Goal: Task Accomplishment & Management: Manage account settings

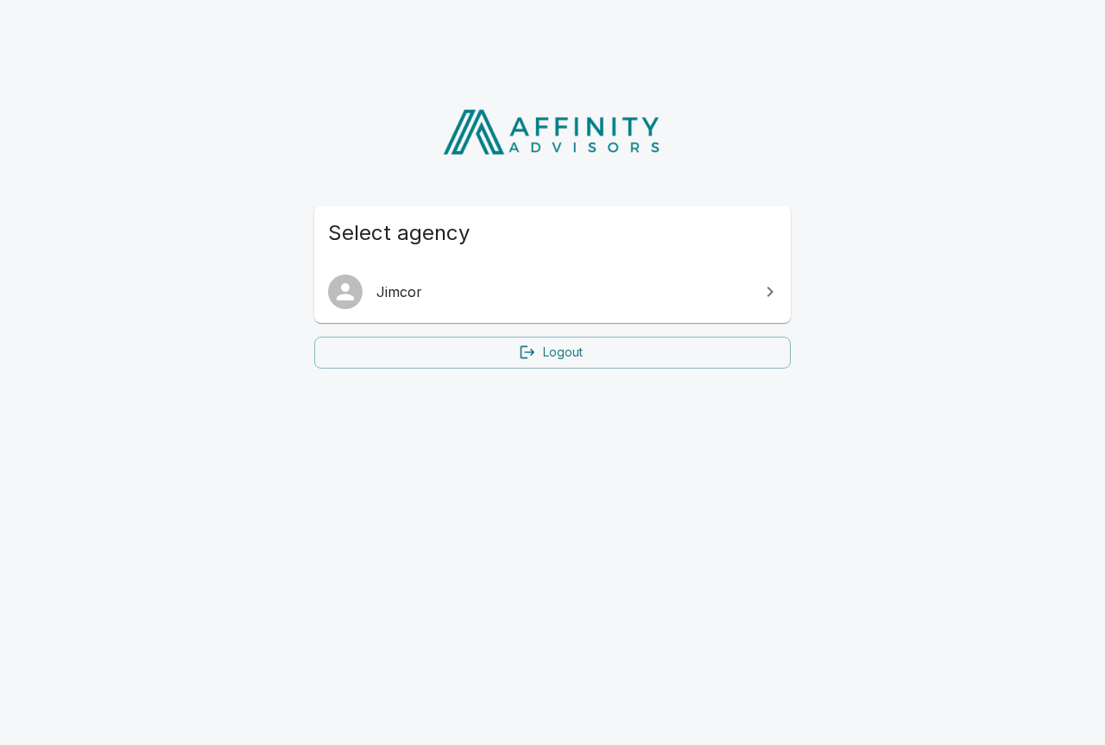
click at [407, 286] on span "Jimcor" at bounding box center [562, 291] width 373 height 21
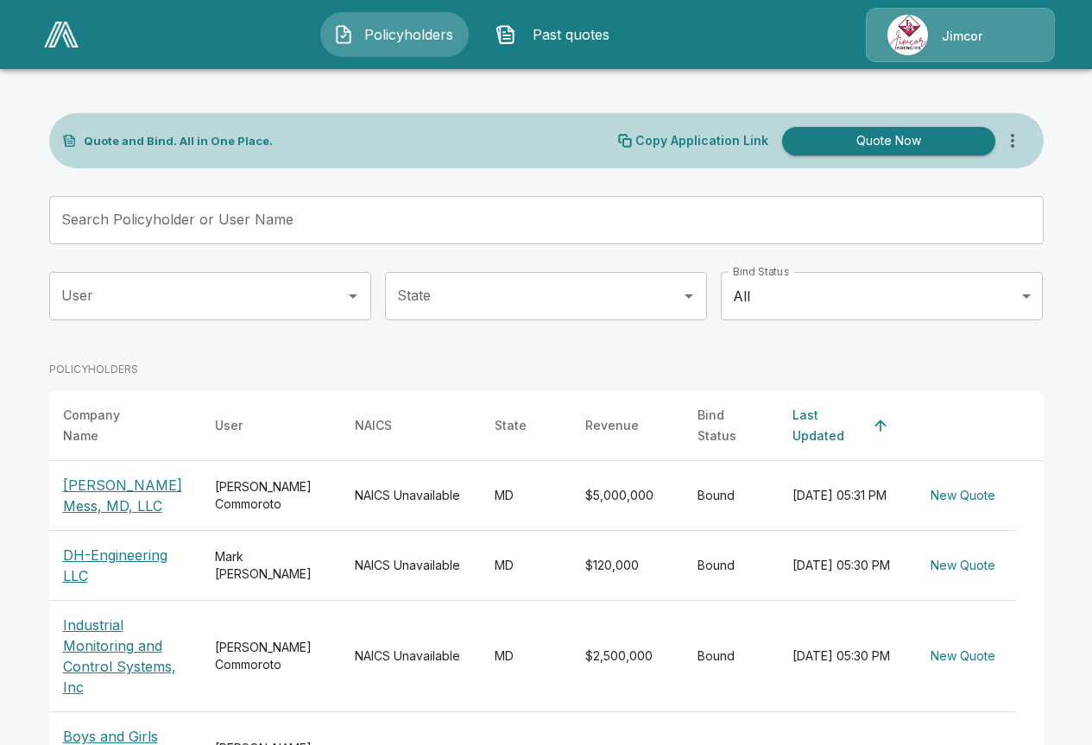
click at [269, 218] on input "Search Policyholder or User Name" at bounding box center [537, 220] width 976 height 48
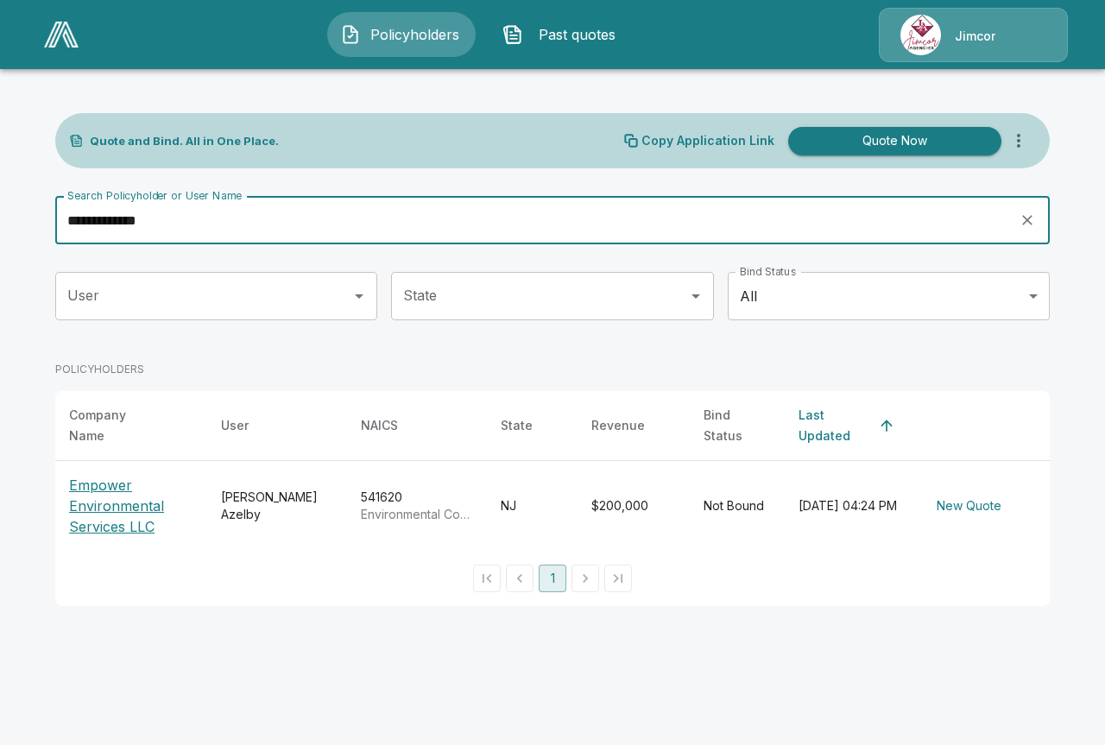
type input "**********"
click at [111, 488] on p "Empower Environmental Services LLC" at bounding box center [131, 506] width 124 height 62
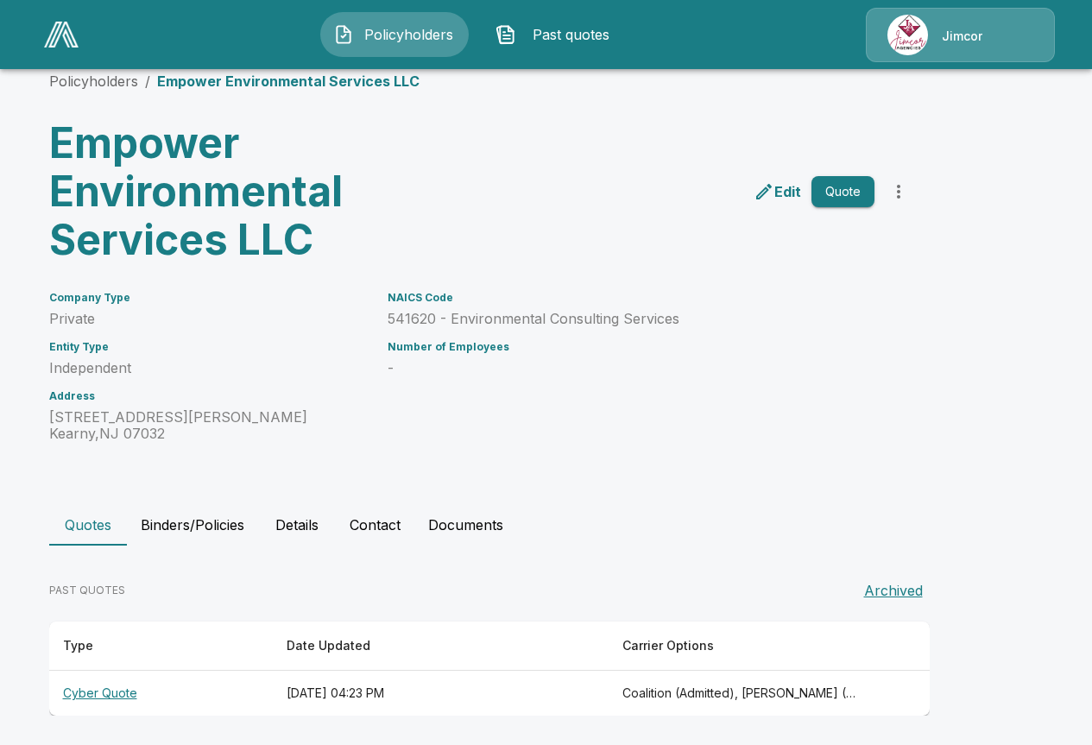
scroll to position [65, 0]
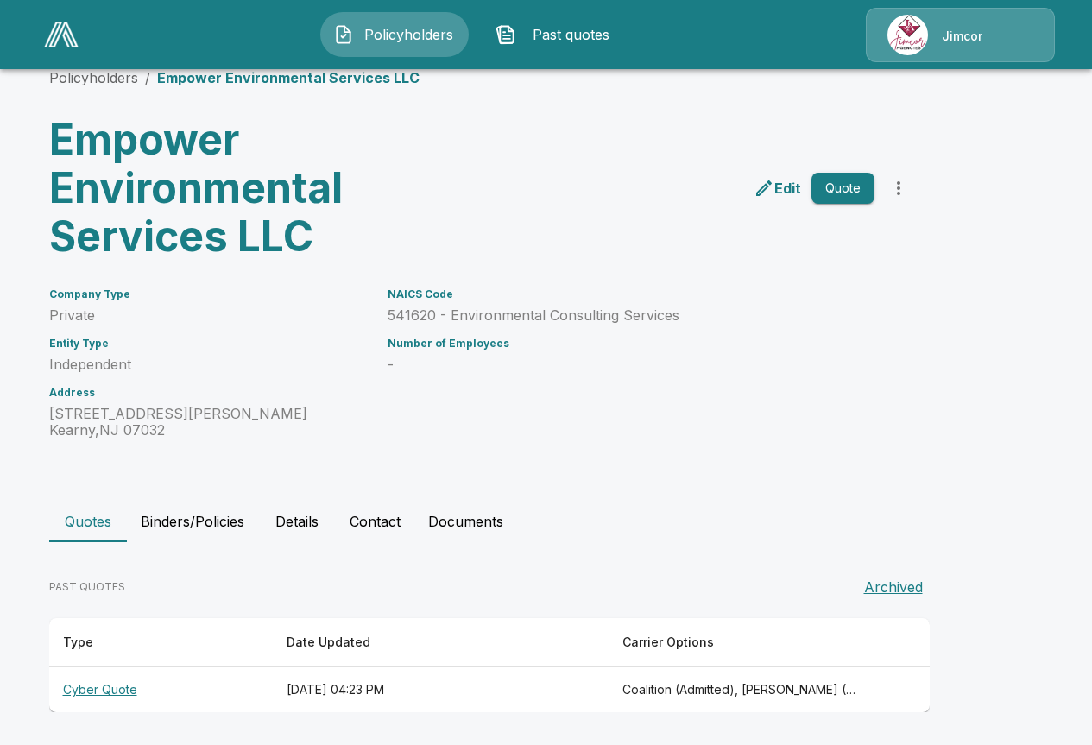
click at [102, 692] on th "Cyber Quote" at bounding box center [161, 690] width 224 height 46
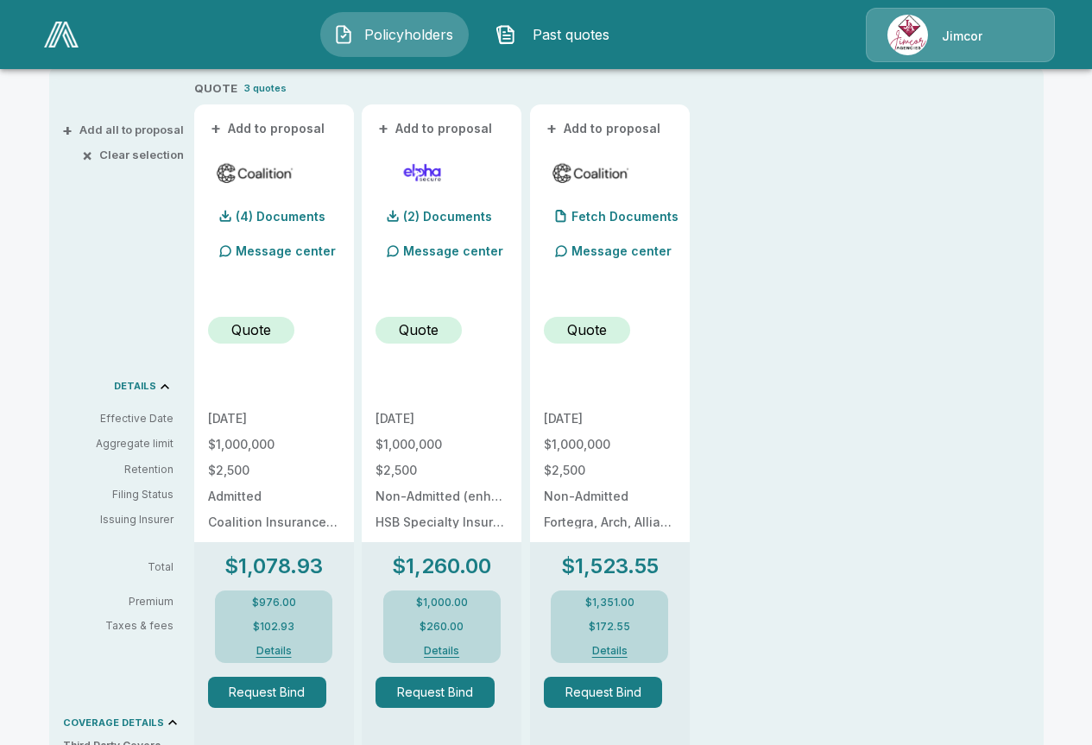
scroll to position [410, 0]
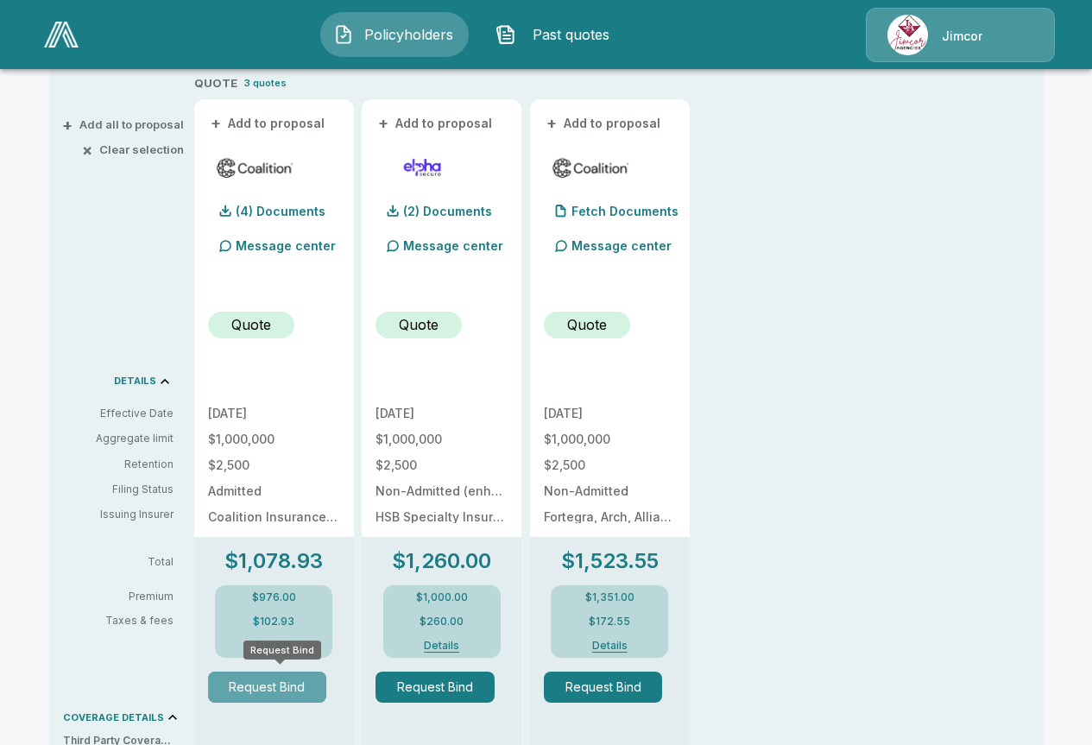
click at [264, 692] on button "Request Bind" at bounding box center [267, 687] width 119 height 31
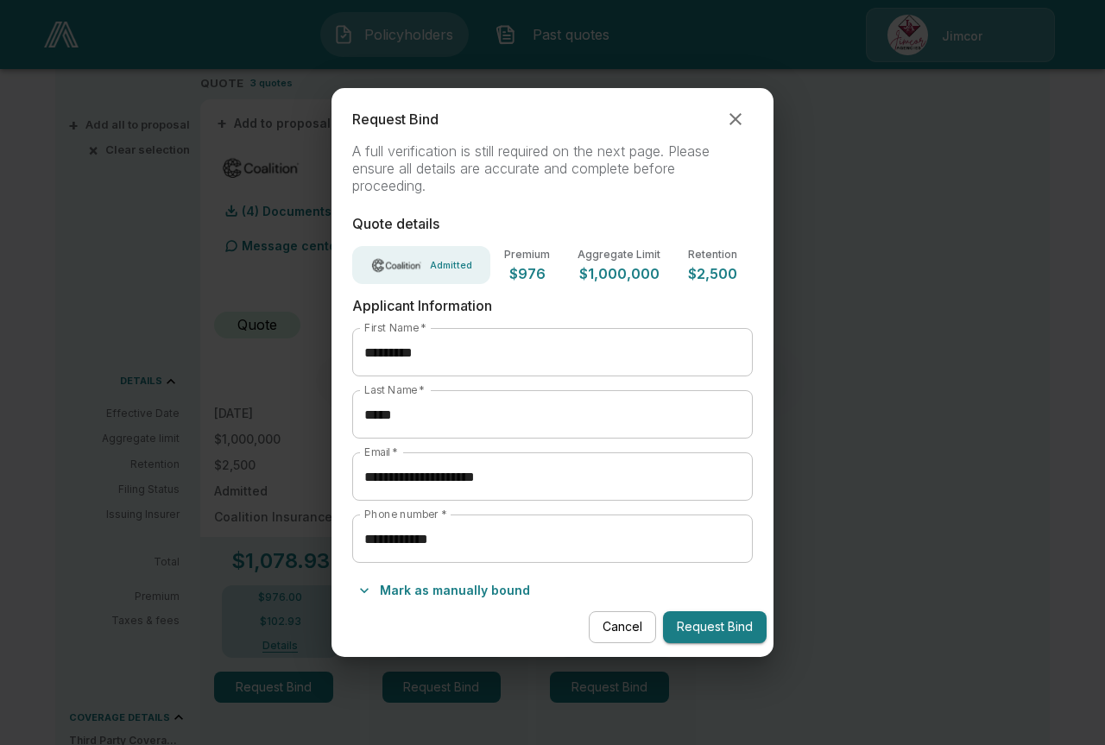
click at [713, 626] on button "Request Bind" at bounding box center [715, 627] width 104 height 32
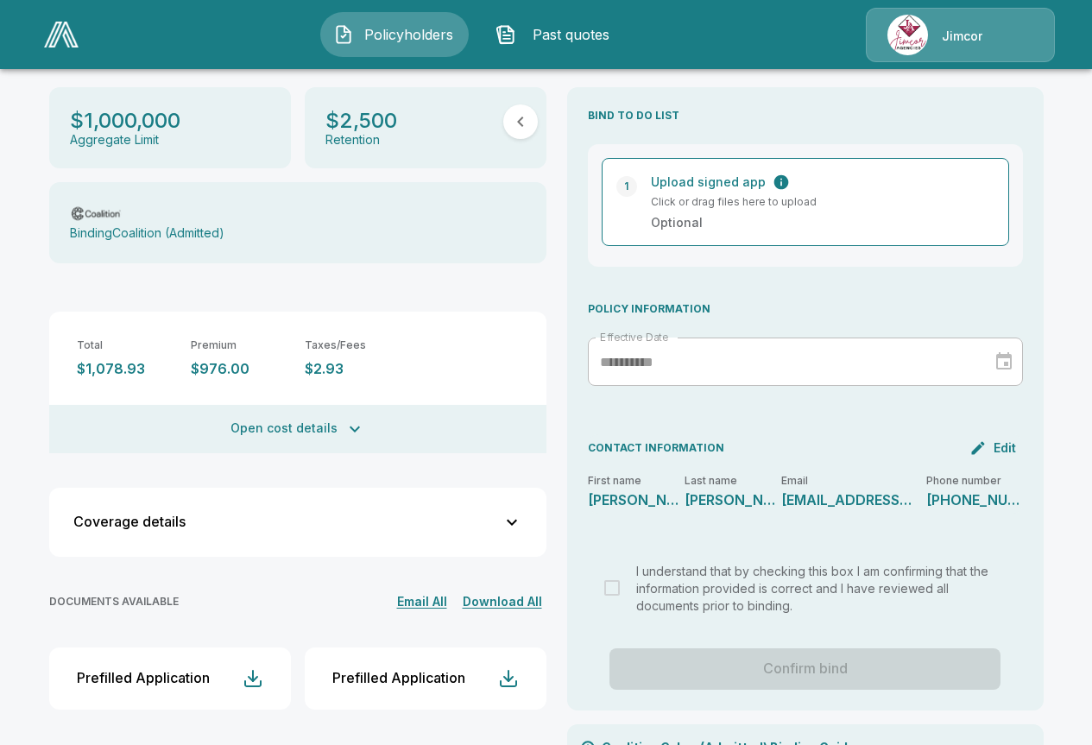
scroll to position [284, 0]
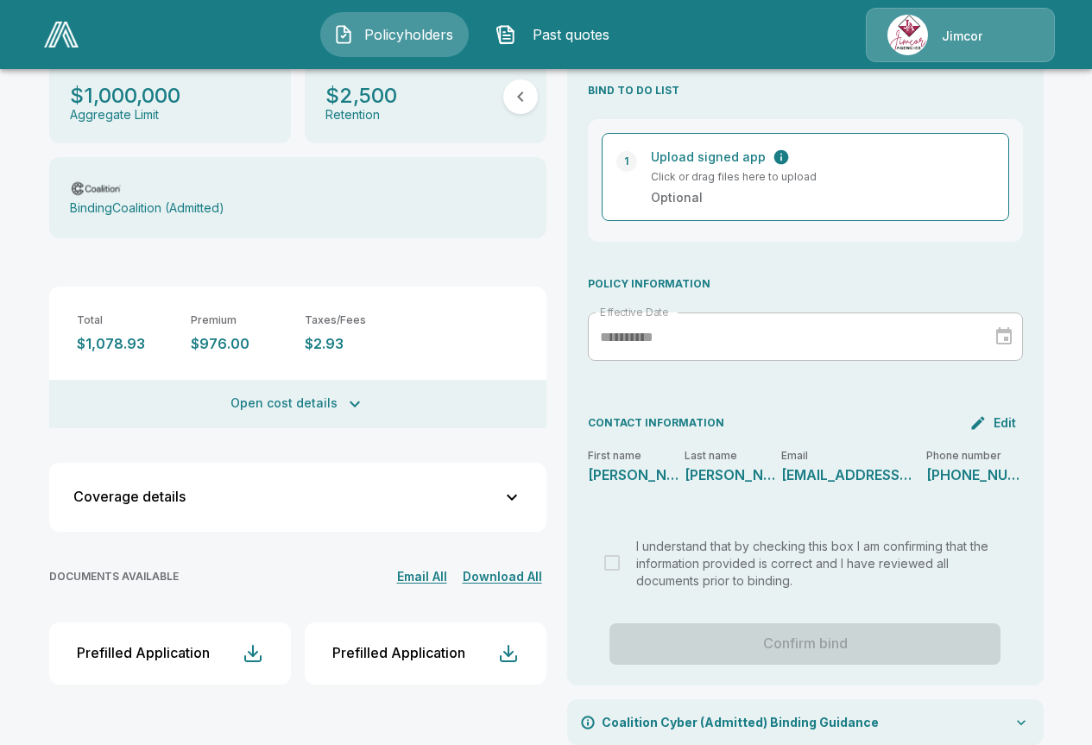
click at [1011, 323] on div at bounding box center [999, 337] width 24 height 28
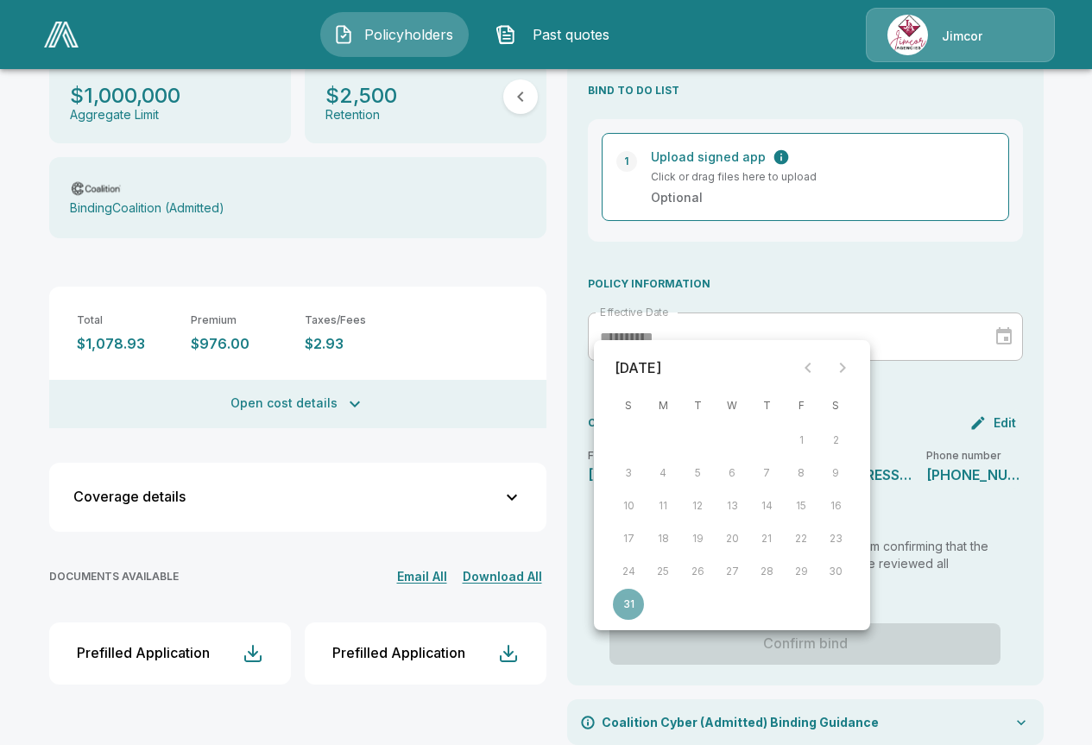
click at [848, 364] on div at bounding box center [825, 368] width 69 height 35
click at [842, 367] on div at bounding box center [825, 368] width 69 height 35
click at [842, 366] on div at bounding box center [825, 368] width 69 height 35
click at [843, 364] on div at bounding box center [825, 368] width 69 height 35
click at [844, 364] on div at bounding box center [825, 368] width 69 height 35
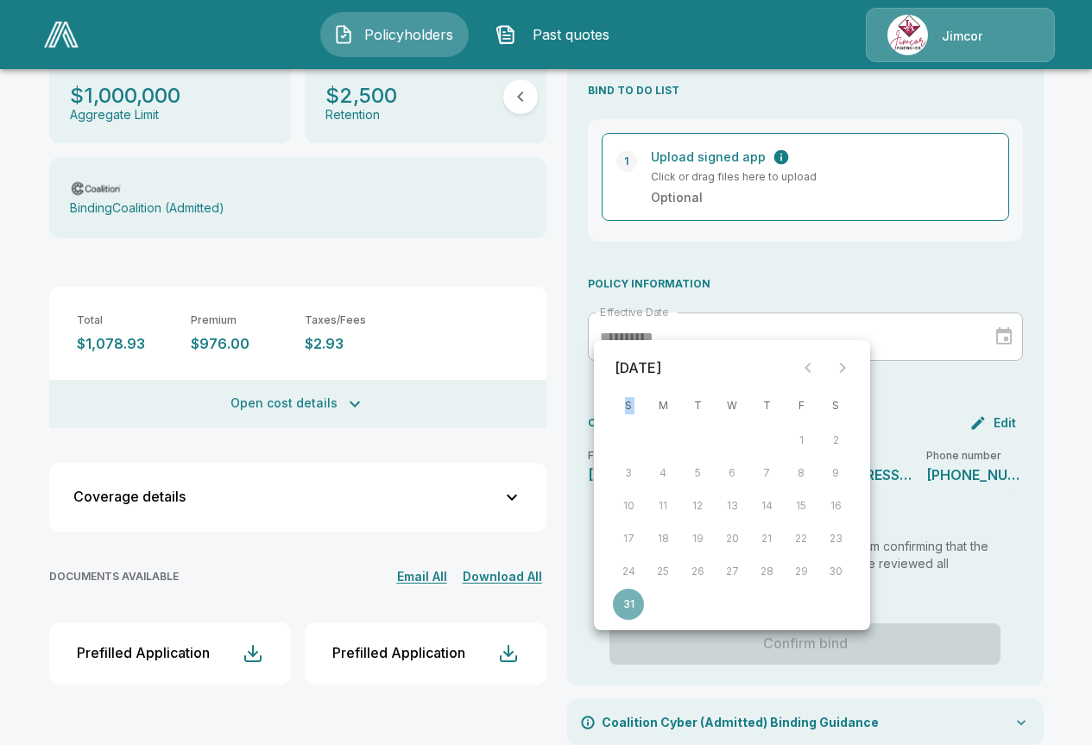
click at [844, 364] on div at bounding box center [825, 368] width 69 height 35
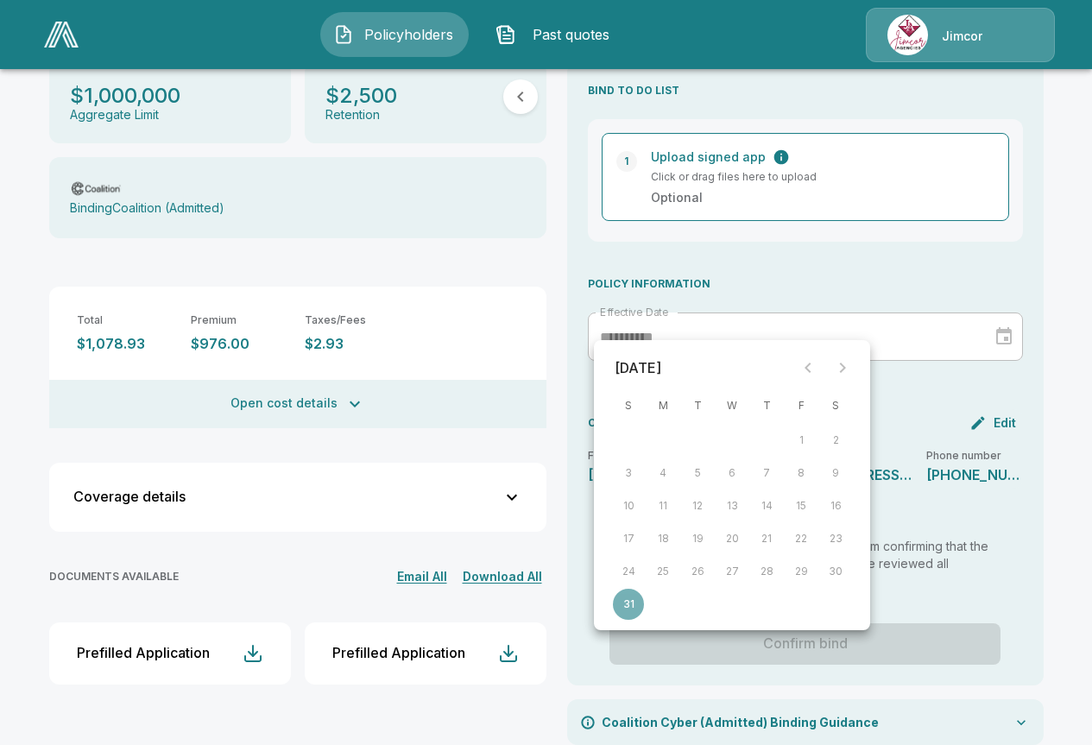
click at [845, 364] on div at bounding box center [825, 368] width 69 height 35
click at [357, 394] on icon "button" at bounding box center [355, 404] width 21 height 21
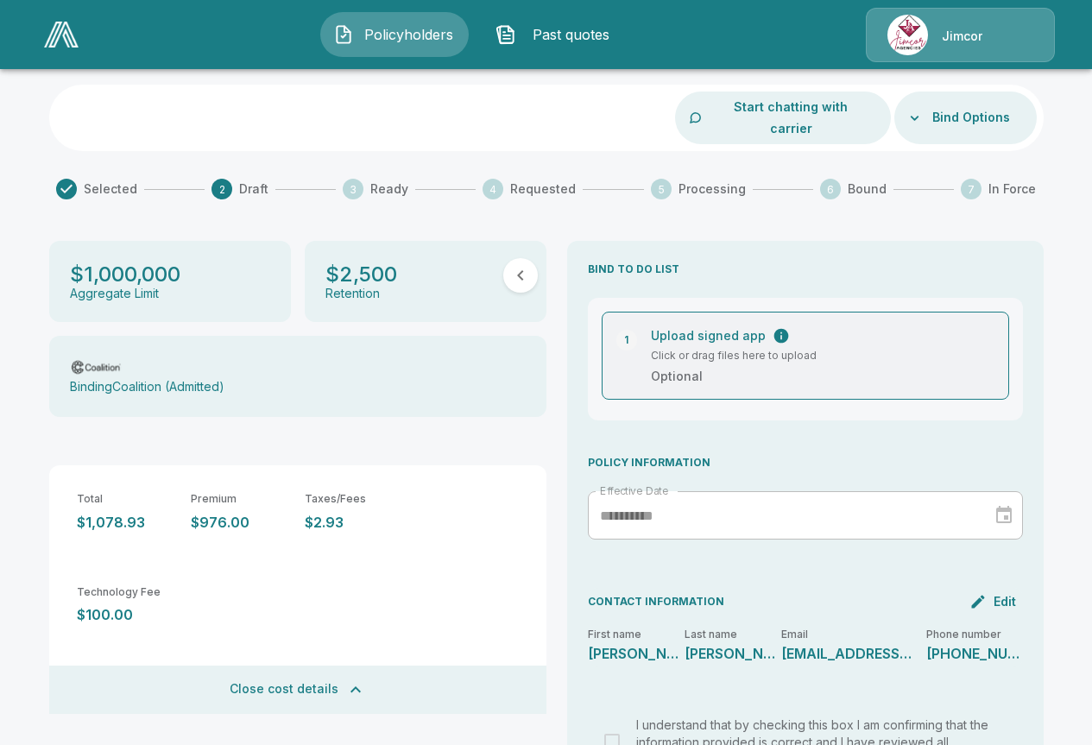
scroll to position [0, 0]
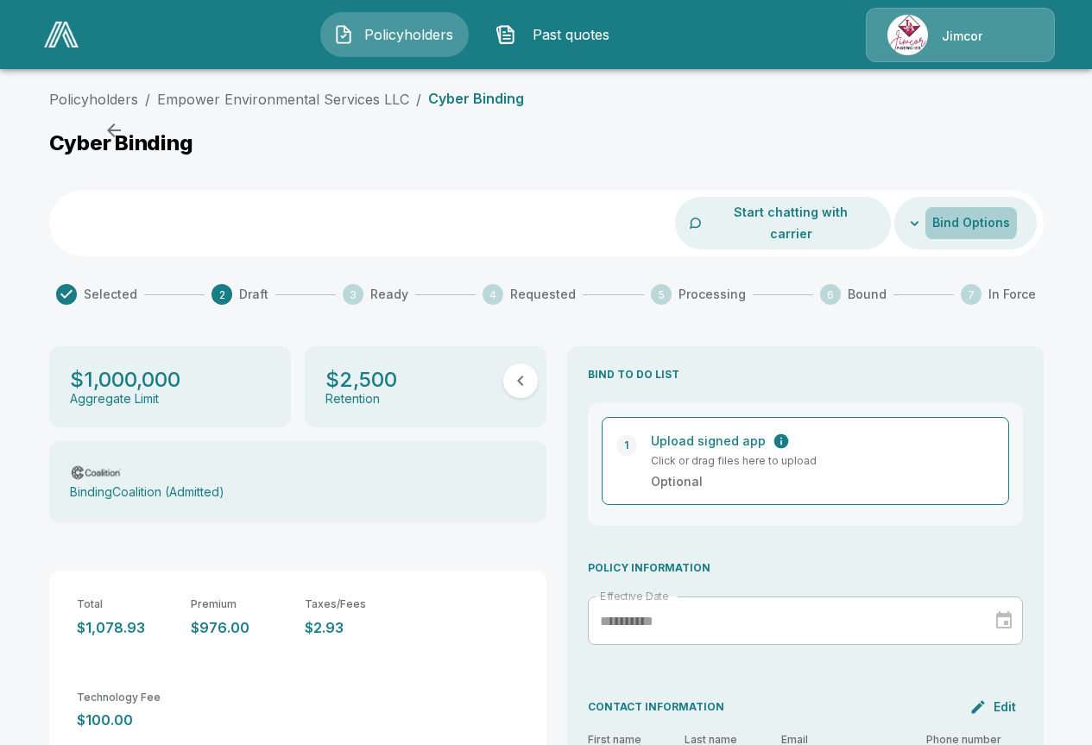
click at [952, 209] on button "Bind Options" at bounding box center [972, 223] width 92 height 32
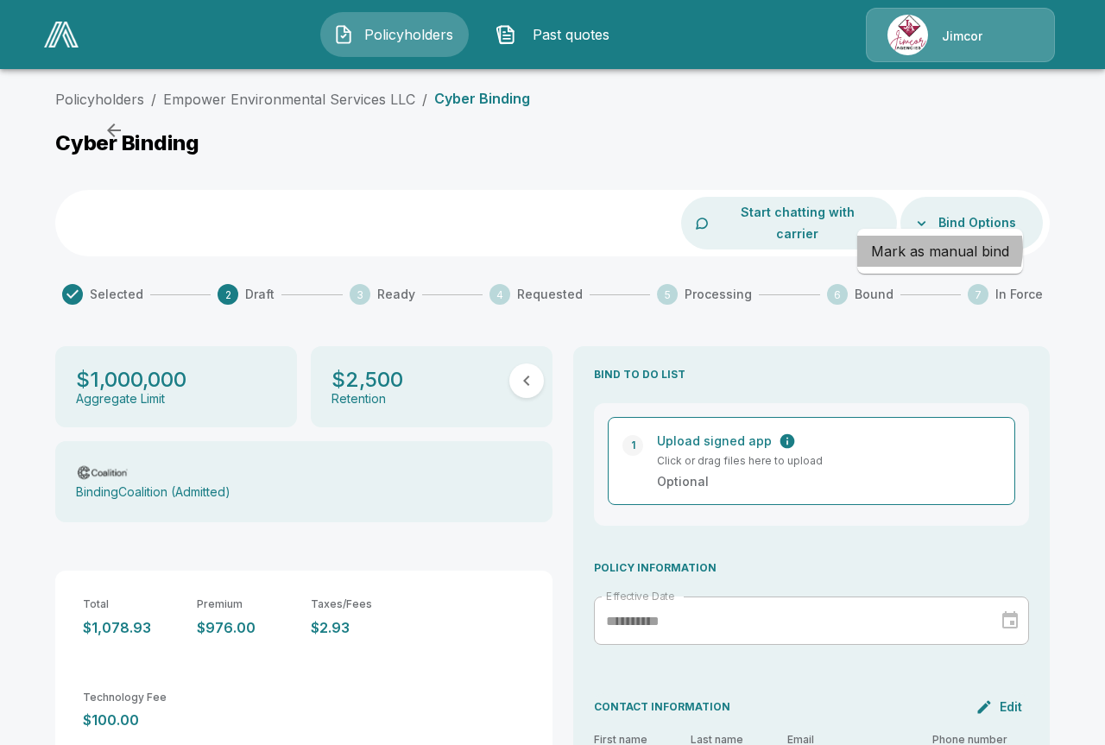
click at [939, 249] on li "Mark as manual bind" at bounding box center [940, 251] width 166 height 31
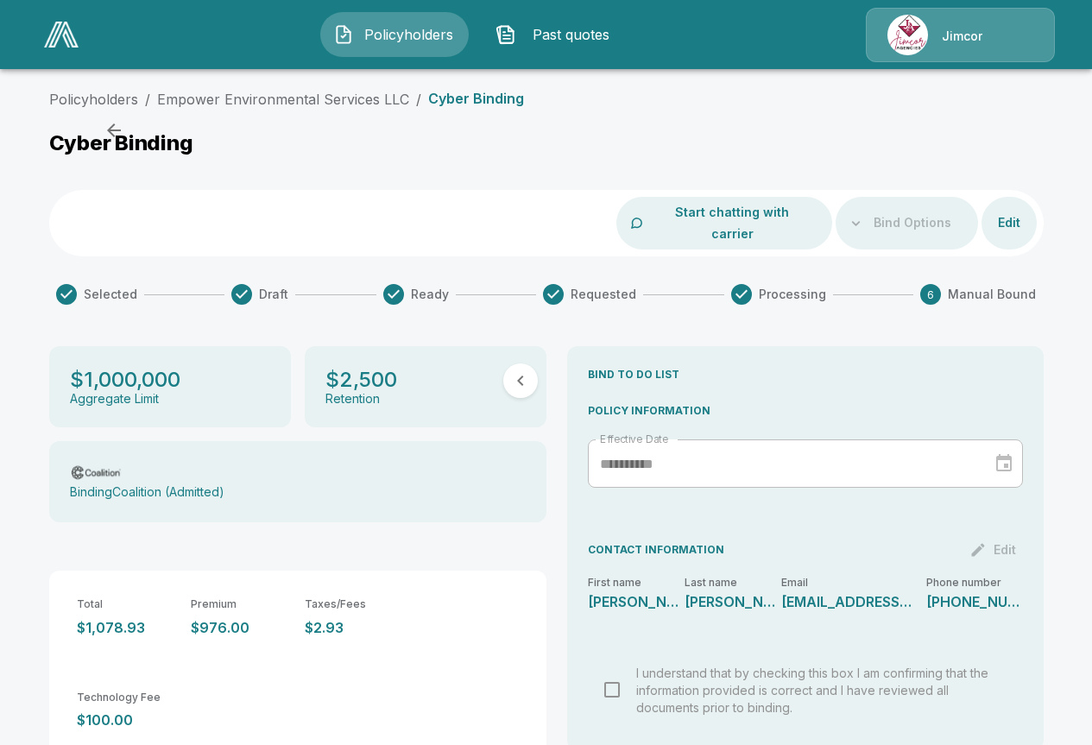
click at [896, 212] on div "Bind Options" at bounding box center [907, 223] width 142 height 53
click at [775, 211] on button "Start chatting with carrier" at bounding box center [732, 223] width 171 height 53
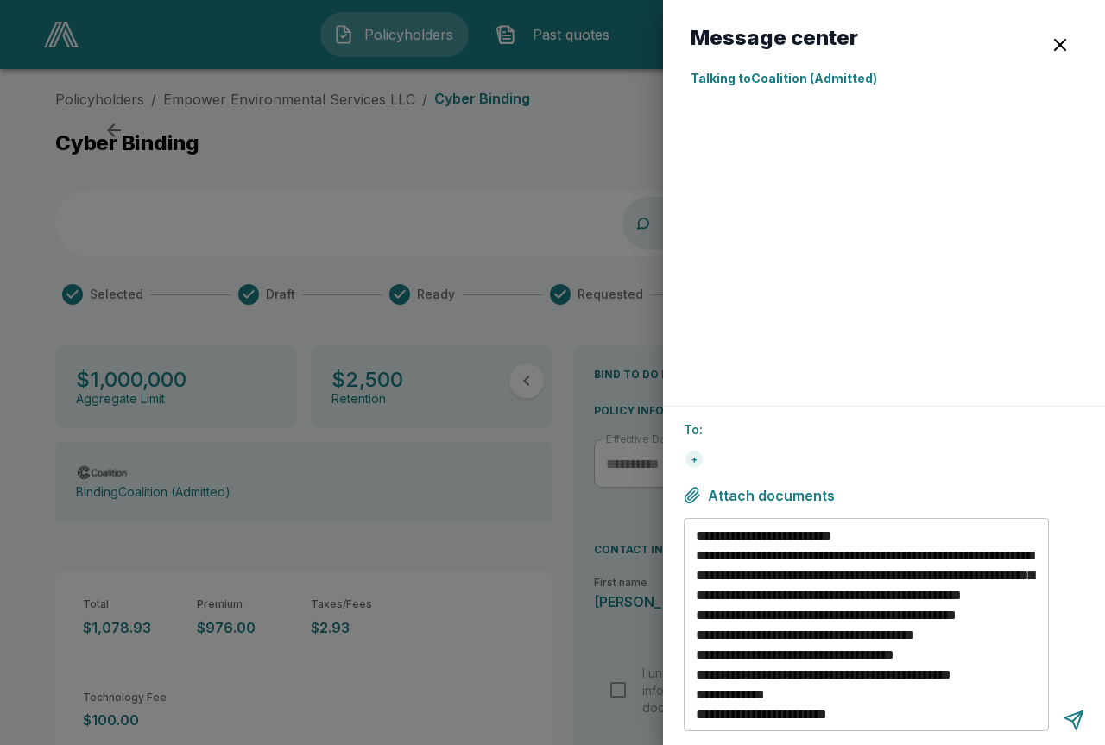
click at [692, 105] on ul at bounding box center [884, 108] width 387 height 14
click at [731, 431] on p "To:" at bounding box center [884, 430] width 401 height 18
click at [729, 459] on div "+" at bounding box center [884, 460] width 401 height 28
click at [695, 462] on div "+" at bounding box center [694, 459] width 17 height 17
drag, startPoint x: 976, startPoint y: 142, endPoint x: 932, endPoint y: 98, distance: 62.3
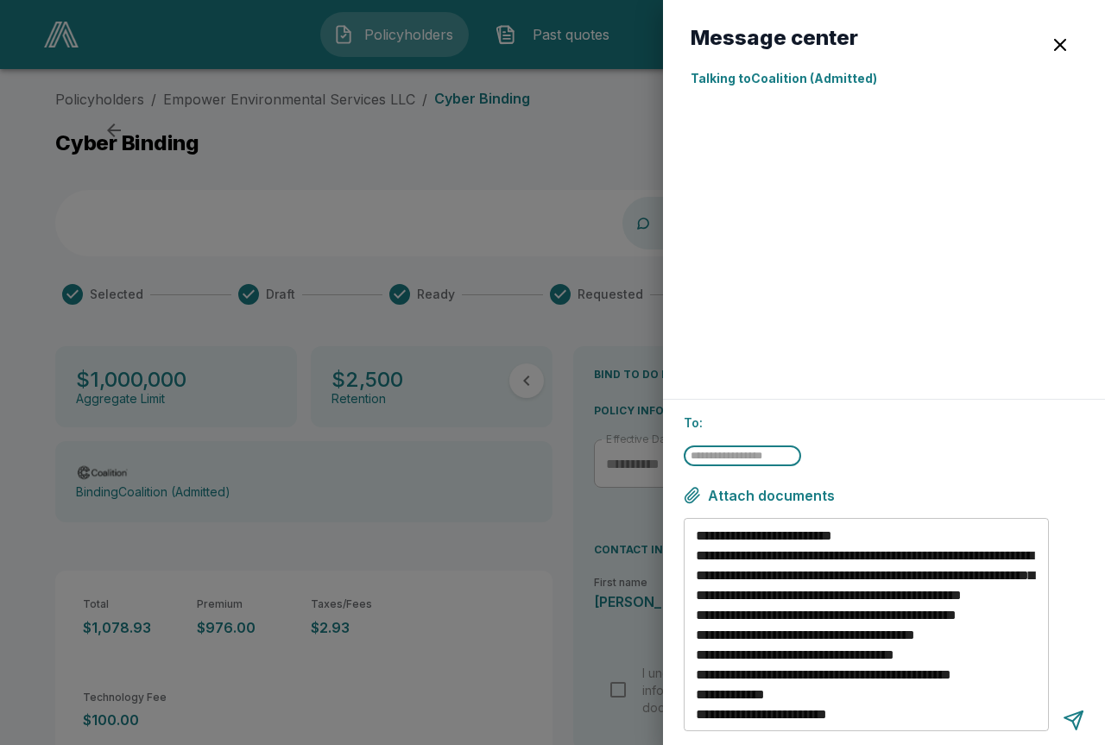
click at [967, 134] on div at bounding box center [884, 236] width 387 height 270
drag, startPoint x: 707, startPoint y: 115, endPoint x: 978, endPoint y: 109, distance: 271.2
click at [709, 114] on div at bounding box center [884, 239] width 387 height 277
click at [695, 461] on div "+" at bounding box center [694, 459] width 17 height 17
click at [706, 111] on ul at bounding box center [884, 108] width 387 height 14
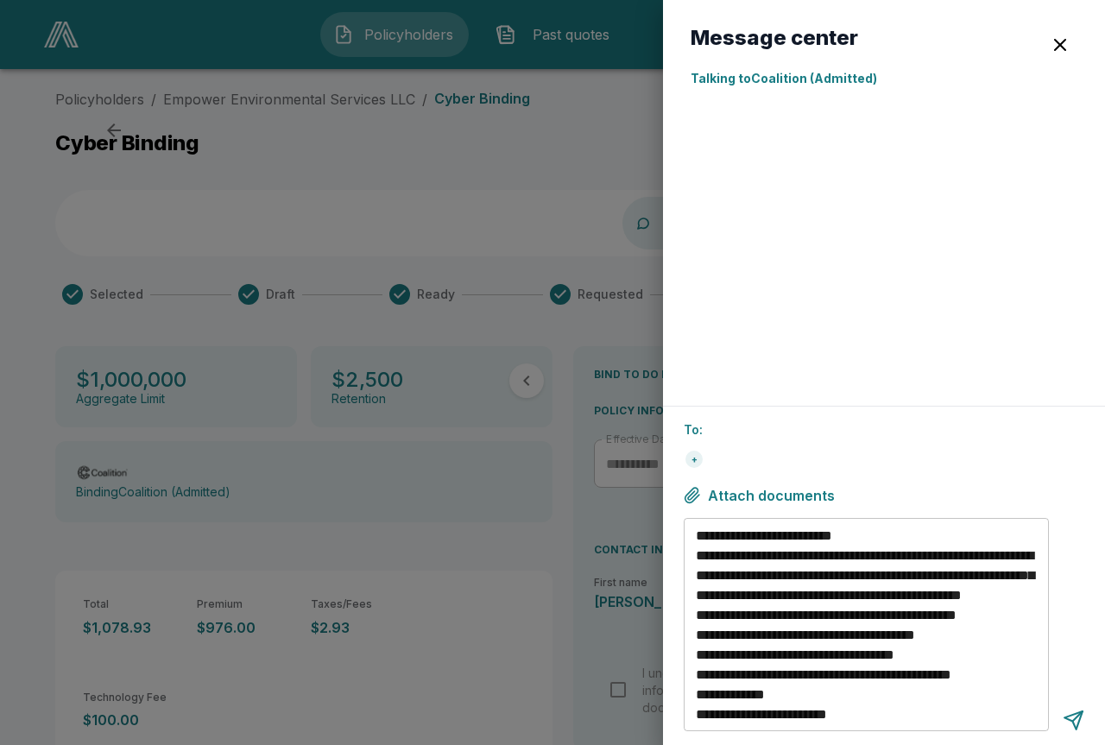
click at [706, 111] on ul at bounding box center [884, 108] width 387 height 14
drag, startPoint x: 938, startPoint y: 486, endPoint x: 962, endPoint y: 444, distance: 48.7
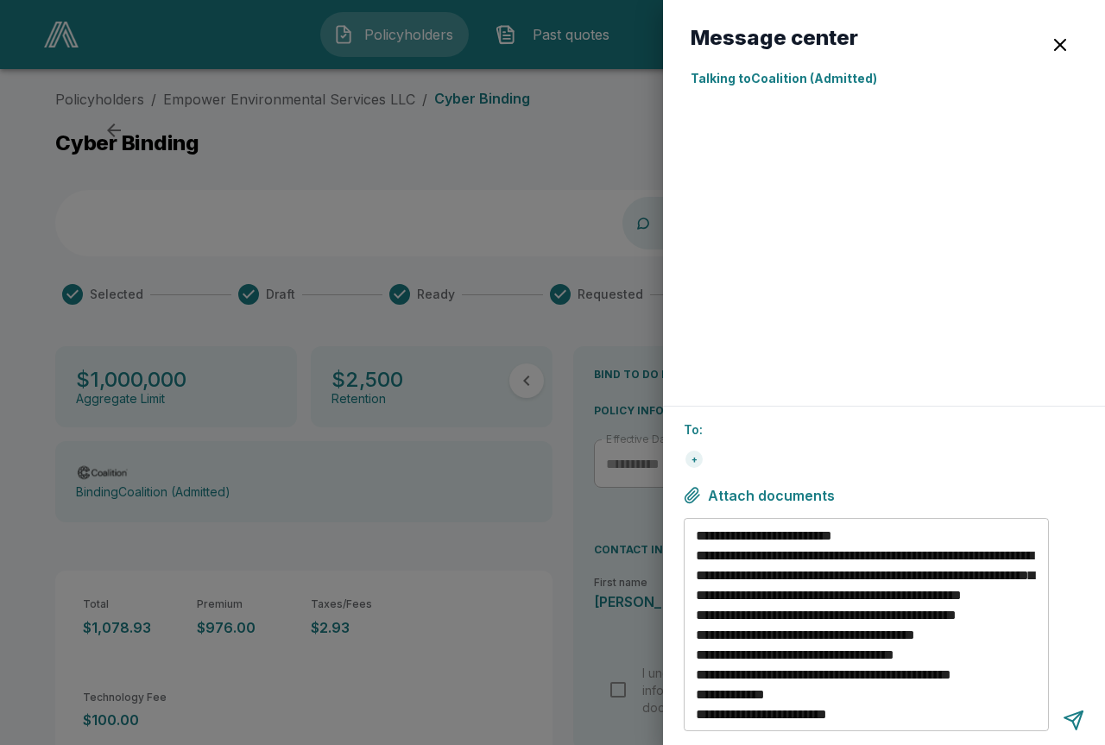
click at [939, 486] on div "**********" at bounding box center [884, 575] width 442 height 339
click at [1063, 42] on div "button" at bounding box center [1060, 45] width 21 height 21
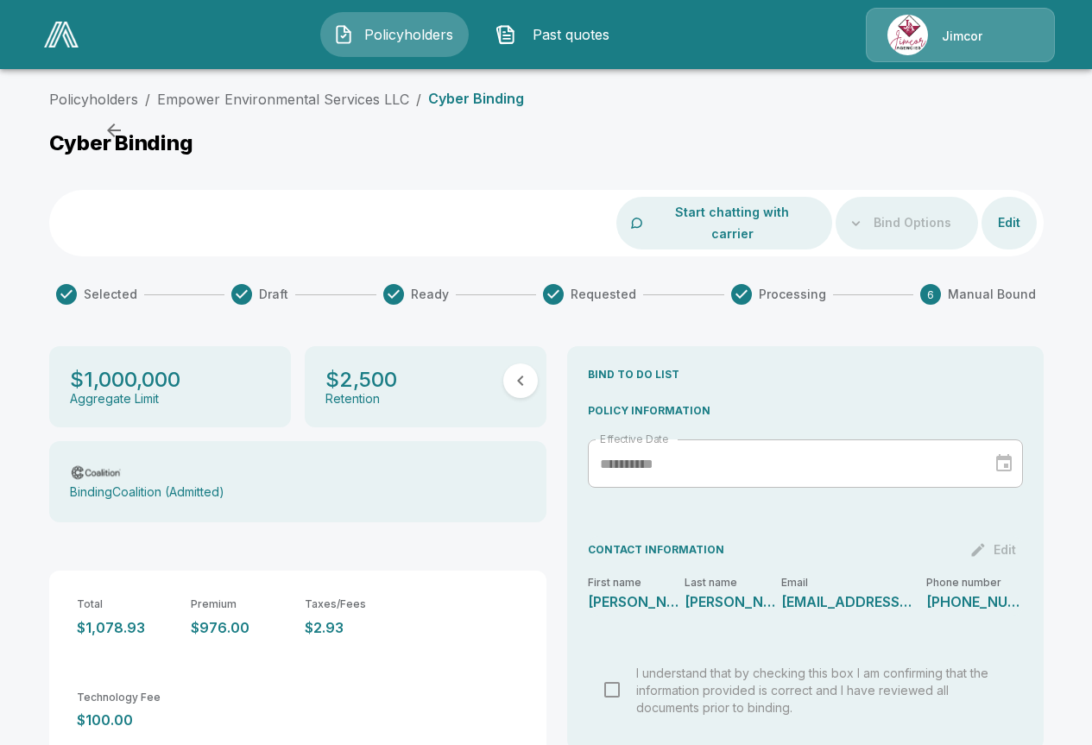
click at [872, 213] on div "Bind Options" at bounding box center [907, 223] width 142 height 53
click at [1016, 215] on button "Edit" at bounding box center [1009, 223] width 55 height 32
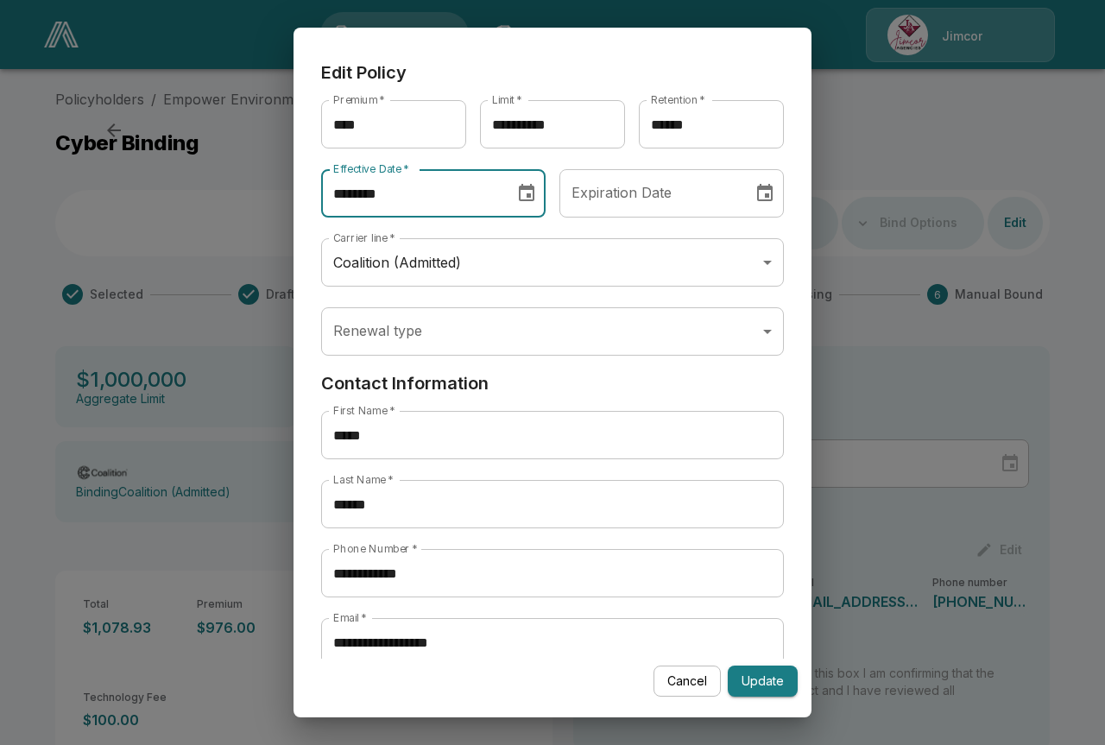
drag, startPoint x: 364, startPoint y: 196, endPoint x: 395, endPoint y: 193, distance: 30.3
click at [395, 193] on input "********" at bounding box center [411, 193] width 181 height 48
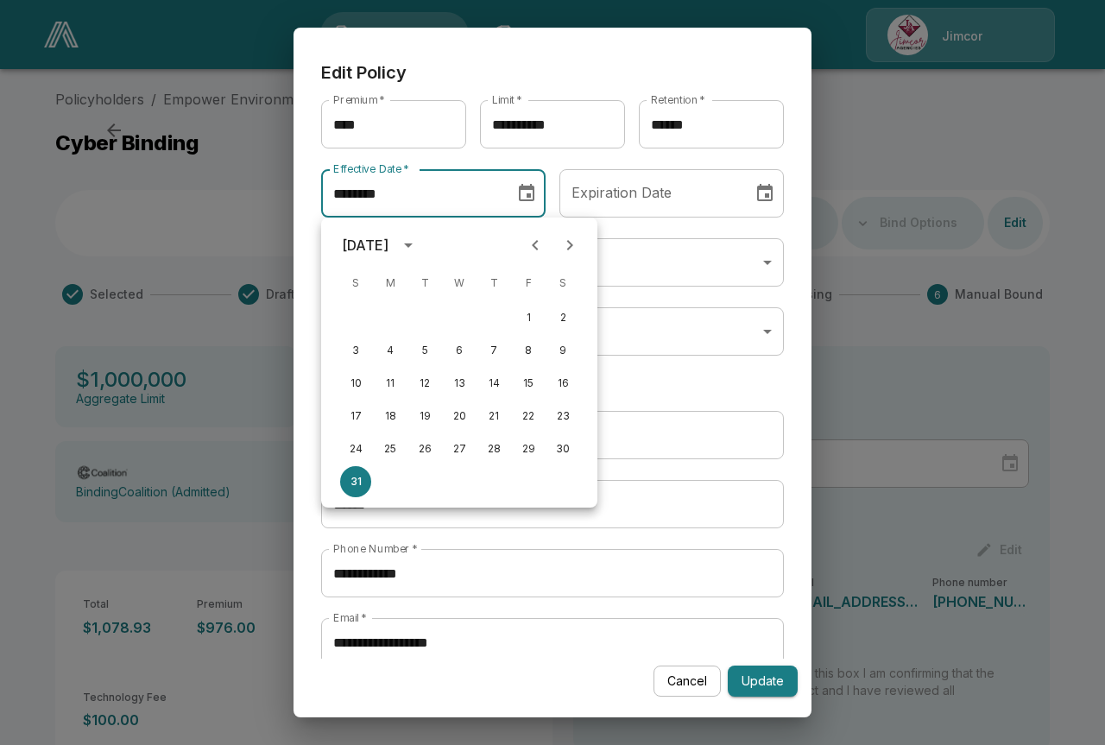
click at [569, 239] on icon "Next month" at bounding box center [570, 245] width 21 height 21
drag, startPoint x: 352, startPoint y: 447, endPoint x: 361, endPoint y: 449, distance: 8.8
click at [352, 447] on button "28" at bounding box center [355, 448] width 31 height 31
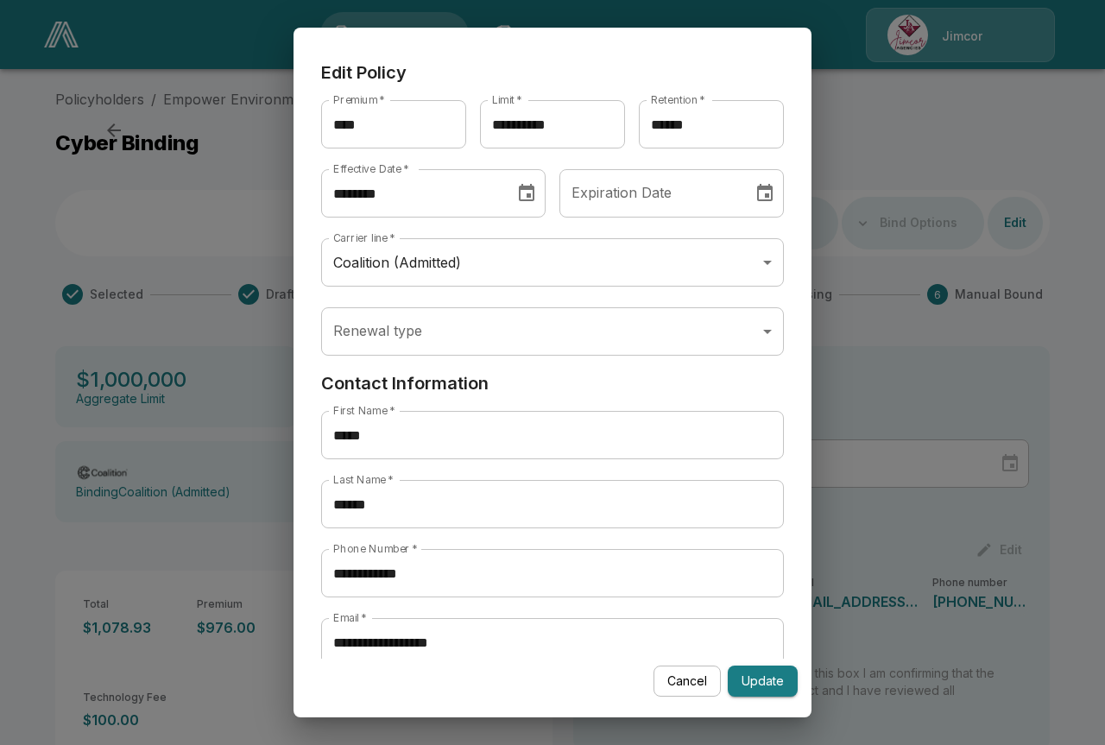
type input "********"
click at [651, 193] on input "********" at bounding box center [650, 193] width 181 height 48
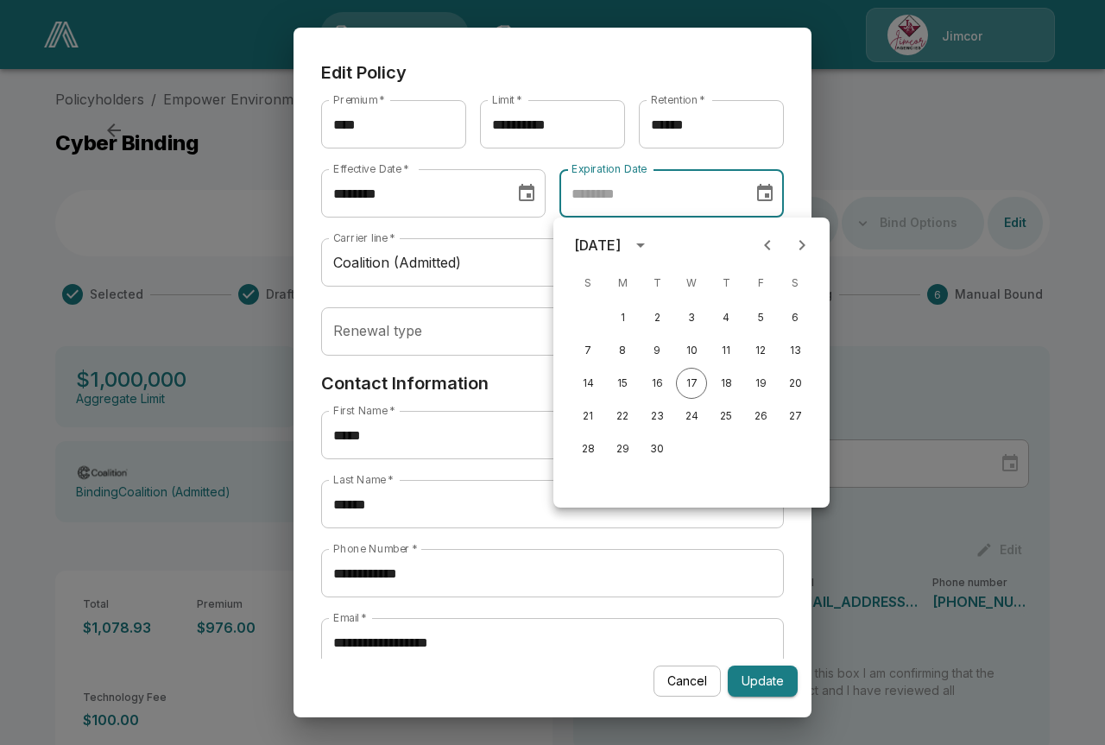
click at [621, 241] on div "[DATE]" at bounding box center [597, 245] width 47 height 21
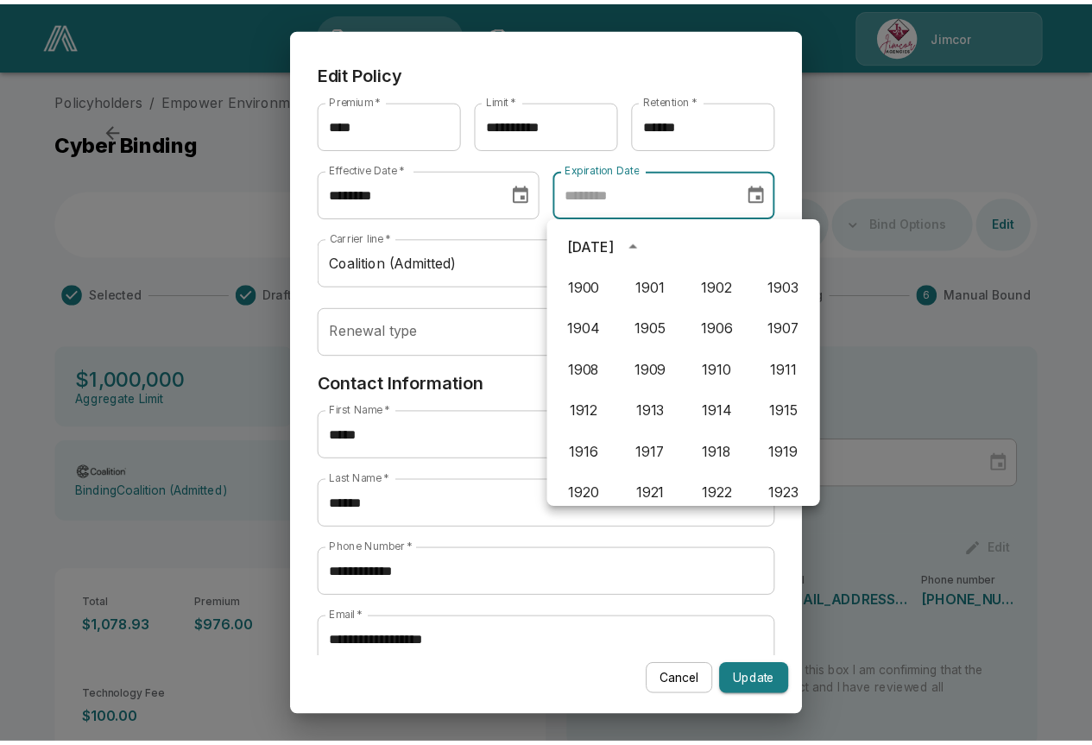
scroll to position [1185, 0]
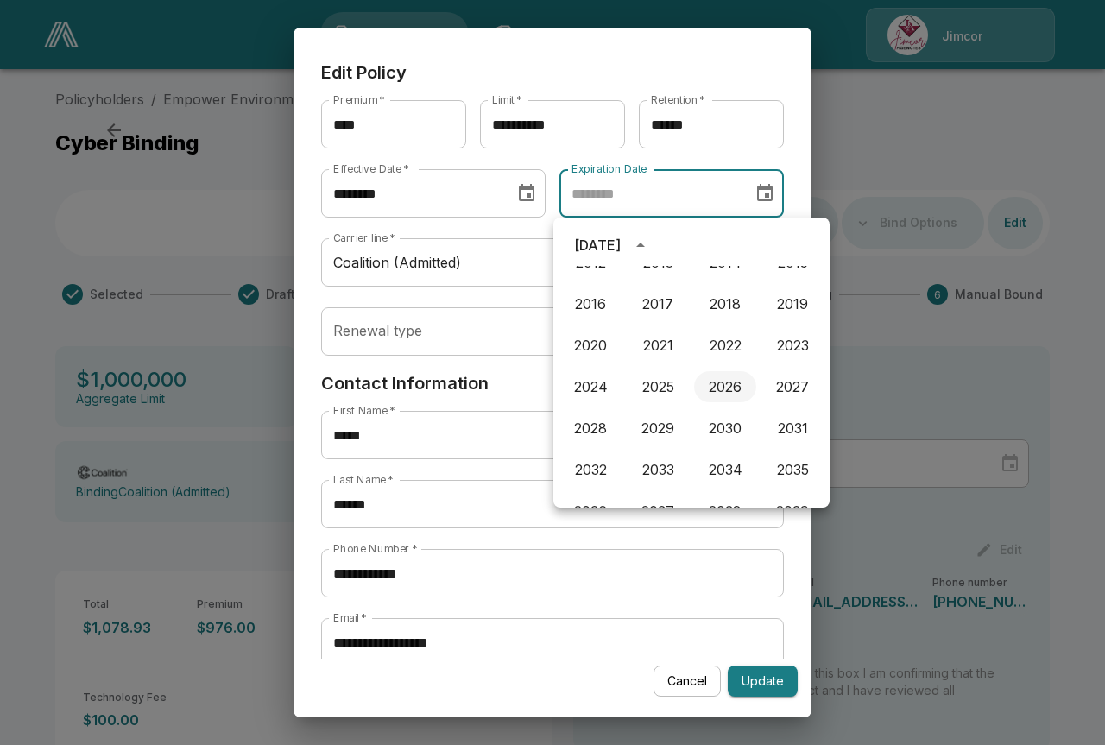
click at [727, 388] on button "2026" at bounding box center [725, 386] width 62 height 31
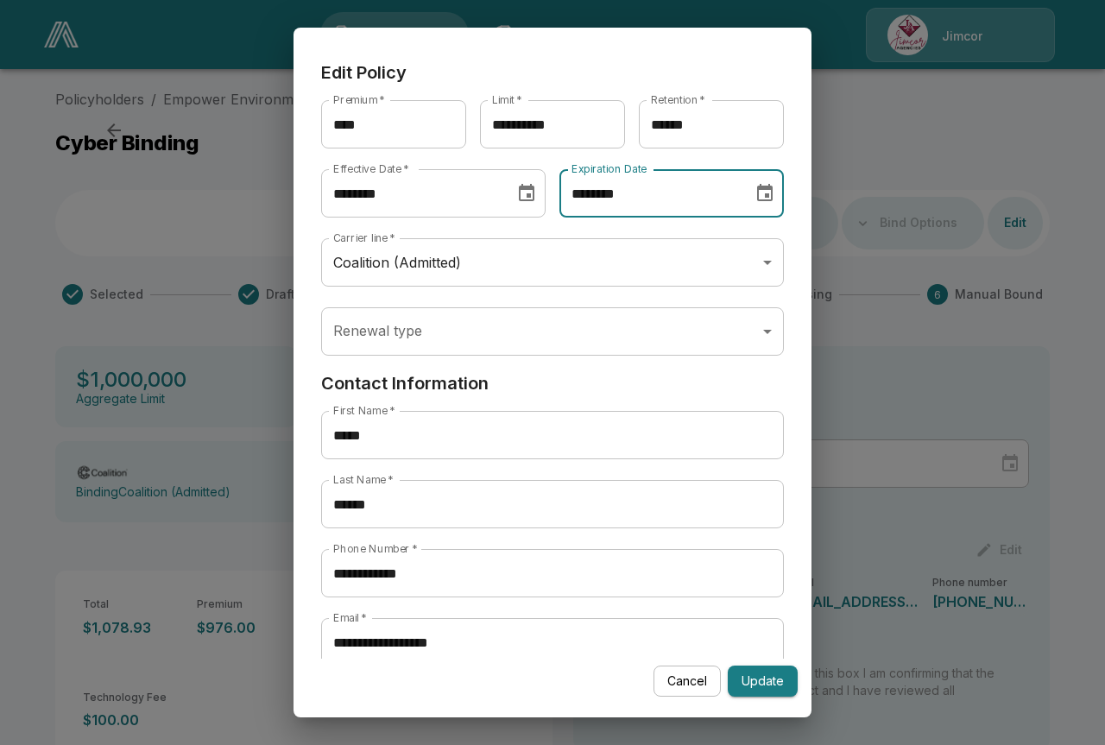
click at [718, 197] on input "********" at bounding box center [650, 193] width 181 height 48
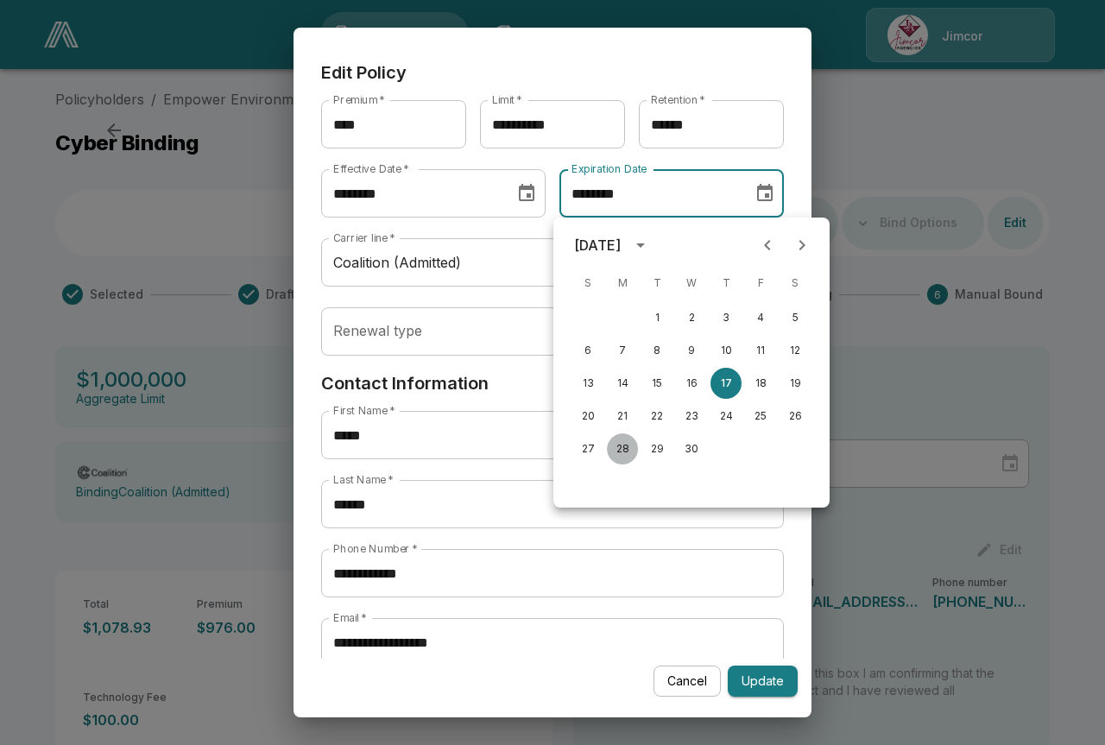
click at [623, 446] on button "28" at bounding box center [622, 448] width 31 height 31
type input "********"
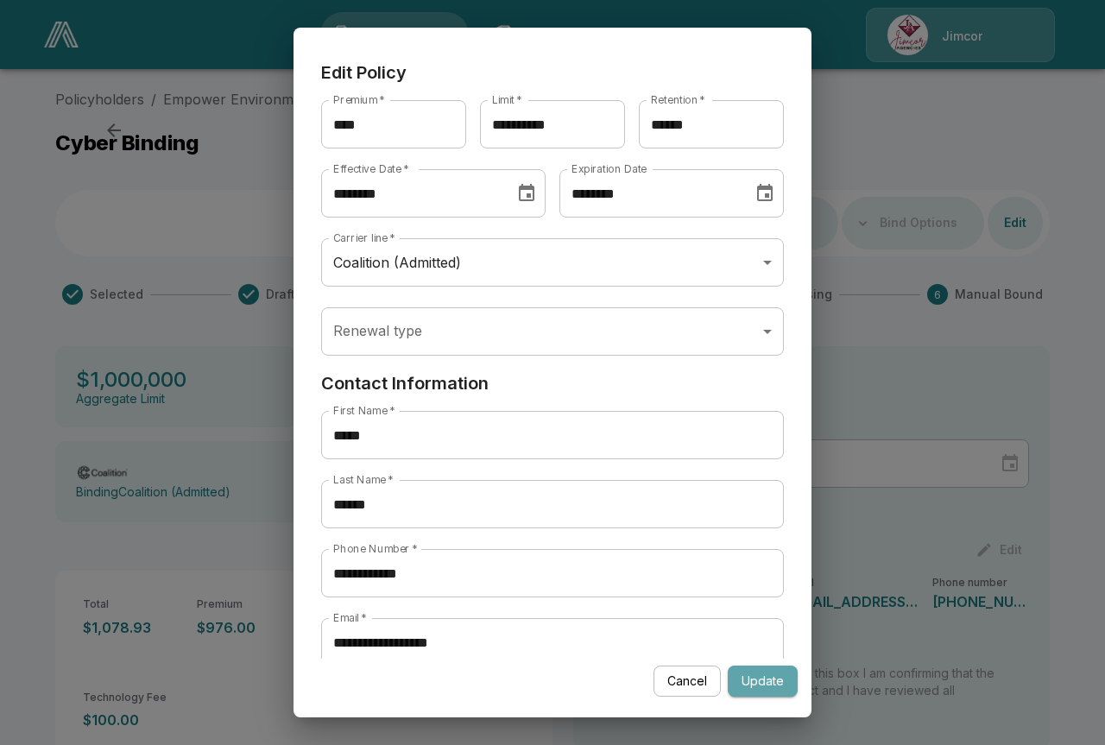
click at [763, 684] on button "Update" at bounding box center [763, 682] width 70 height 32
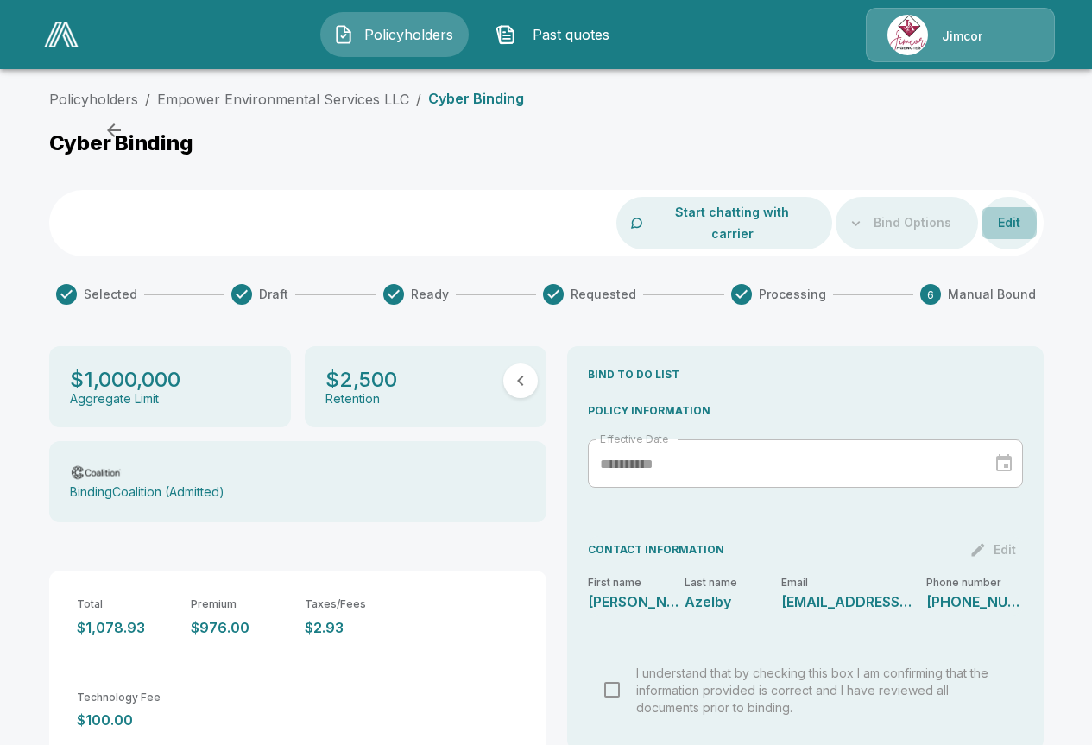
click at [1020, 215] on button "Edit" at bounding box center [1009, 223] width 55 height 32
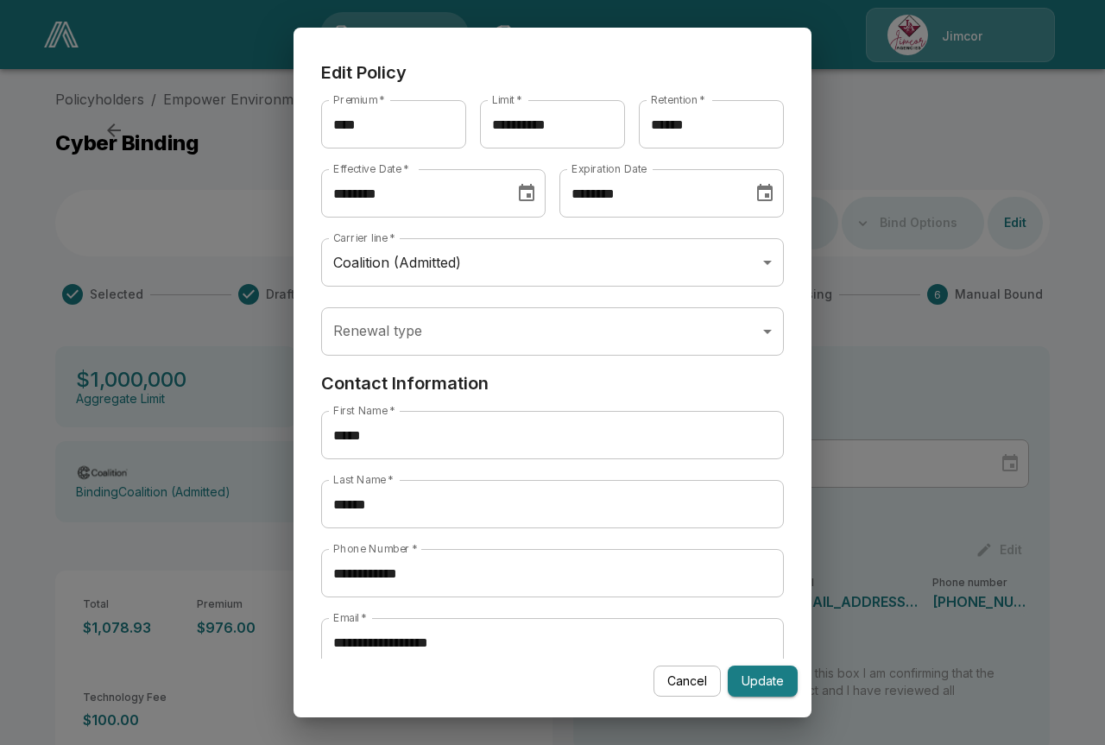
click at [762, 681] on button "Update" at bounding box center [763, 682] width 70 height 32
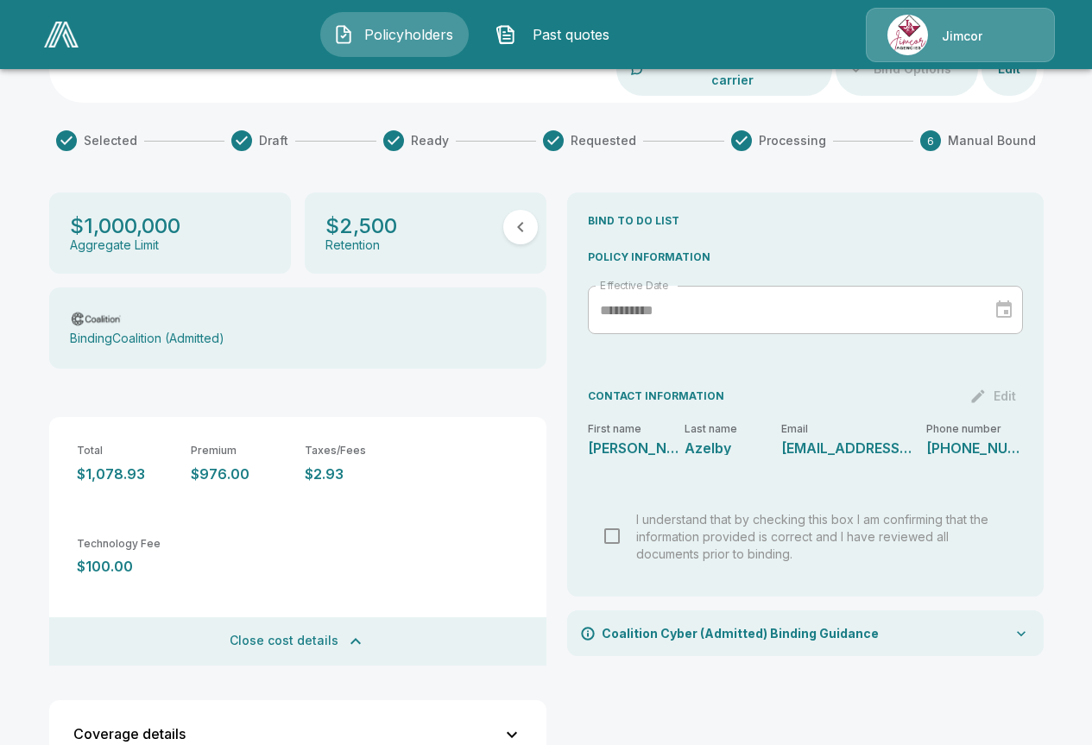
scroll to position [259, 0]
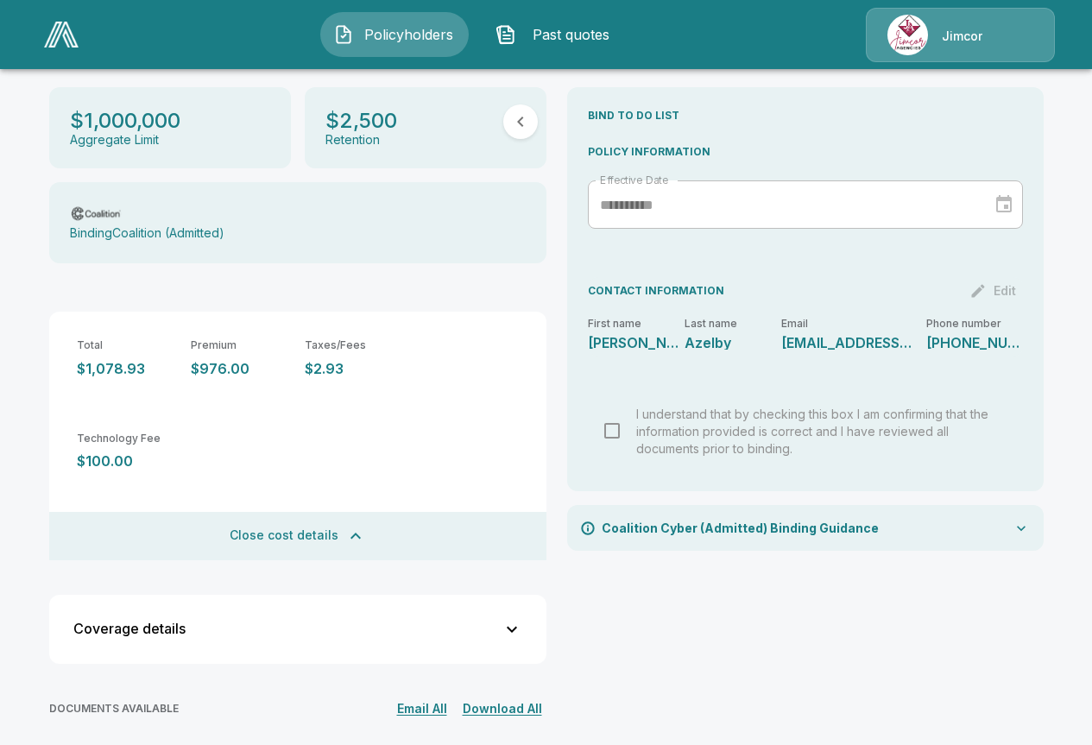
click at [619, 414] on div "I understand that by checking this box I am confirming that the information pro…" at bounding box center [806, 431] width 408 height 52
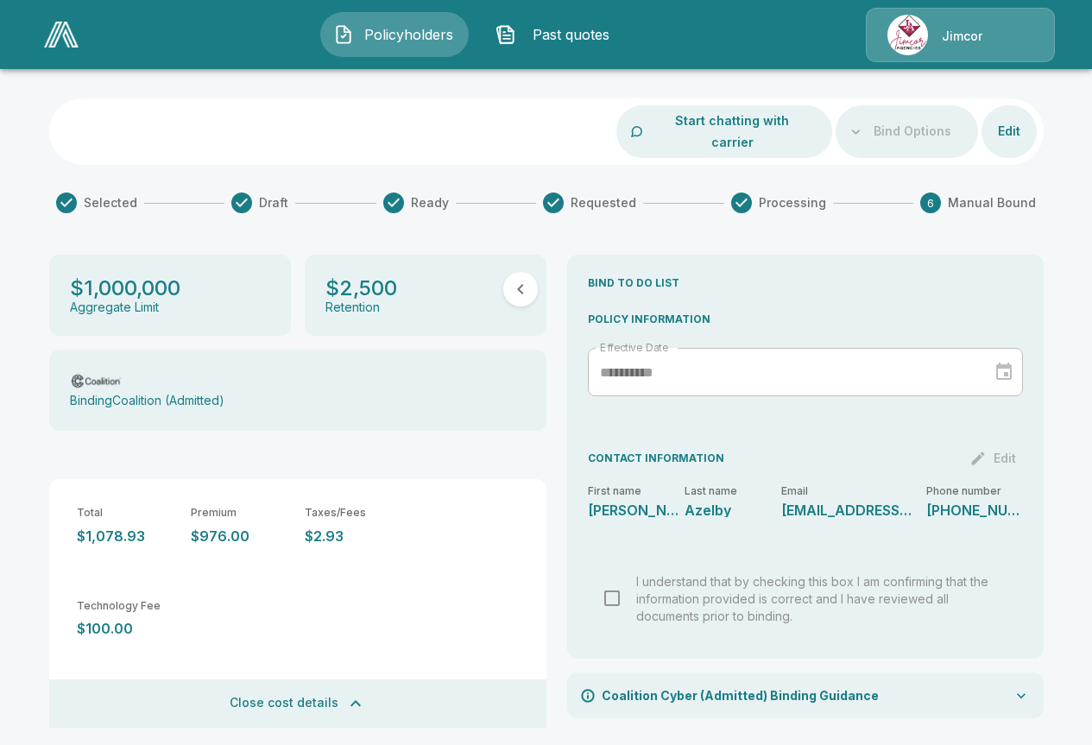
scroll to position [0, 0]
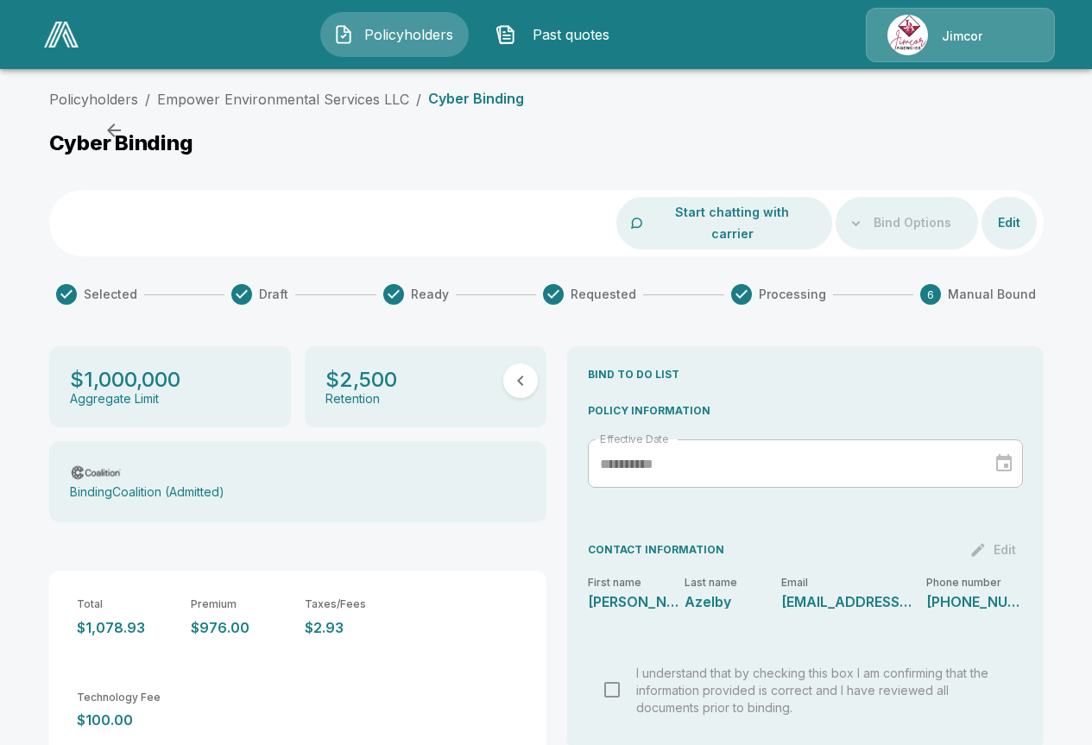
click at [614, 136] on div "Cyber Binding" at bounding box center [546, 146] width 995 height 32
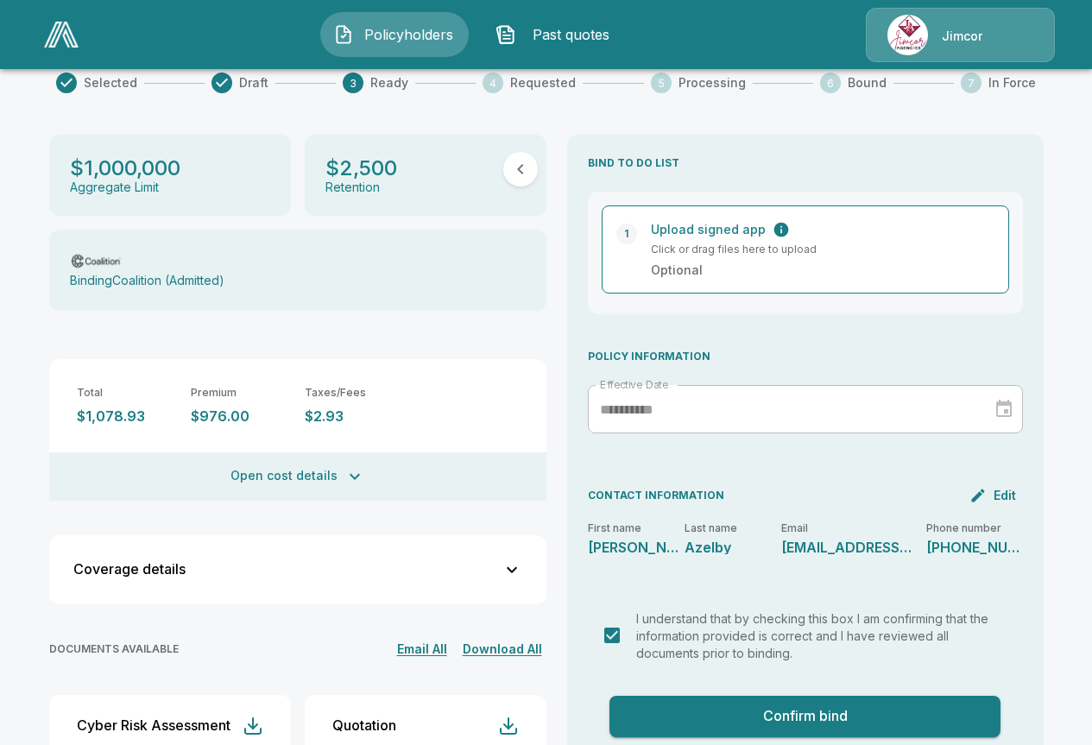
scroll to position [216, 0]
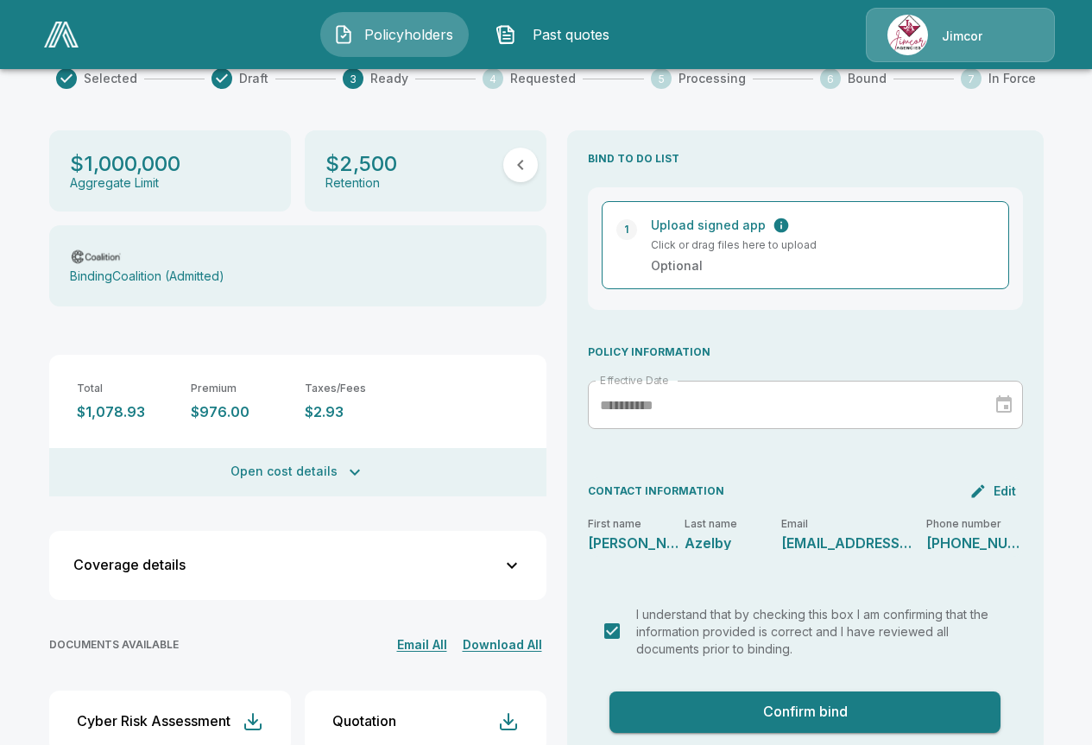
click at [817, 693] on button "Confirm bind" at bounding box center [806, 712] width 392 height 41
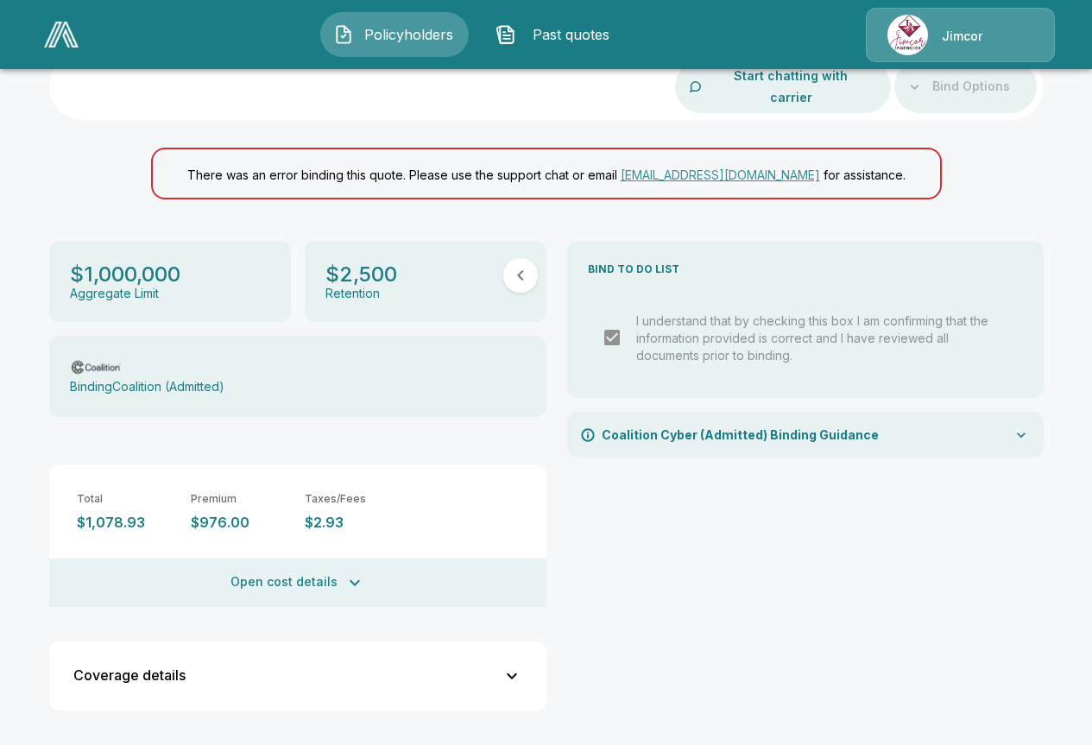
scroll to position [115, 0]
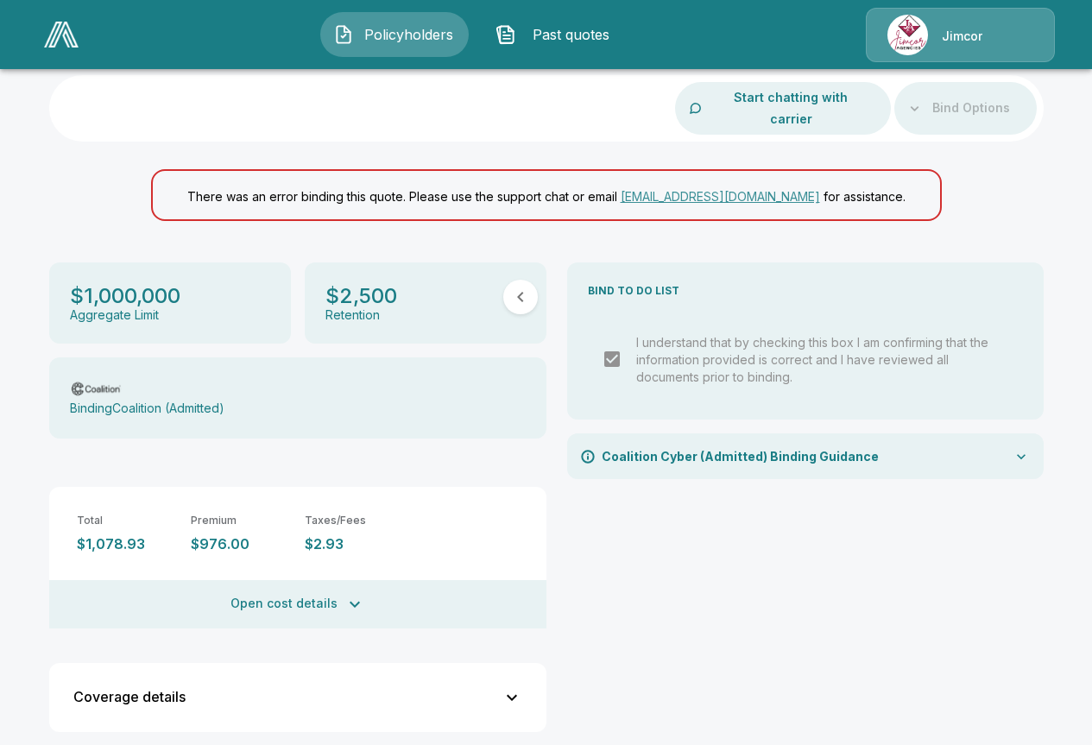
click at [1026, 454] on icon at bounding box center [1021, 456] width 9 height 5
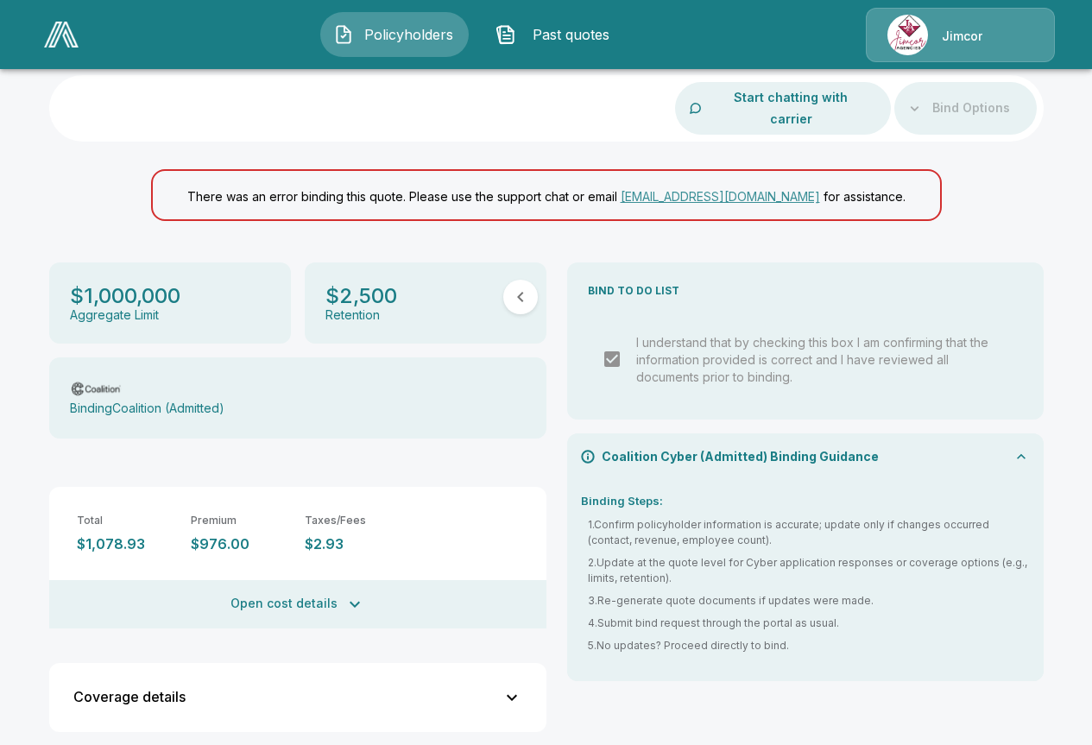
click at [1024, 448] on icon at bounding box center [1021, 456] width 17 height 17
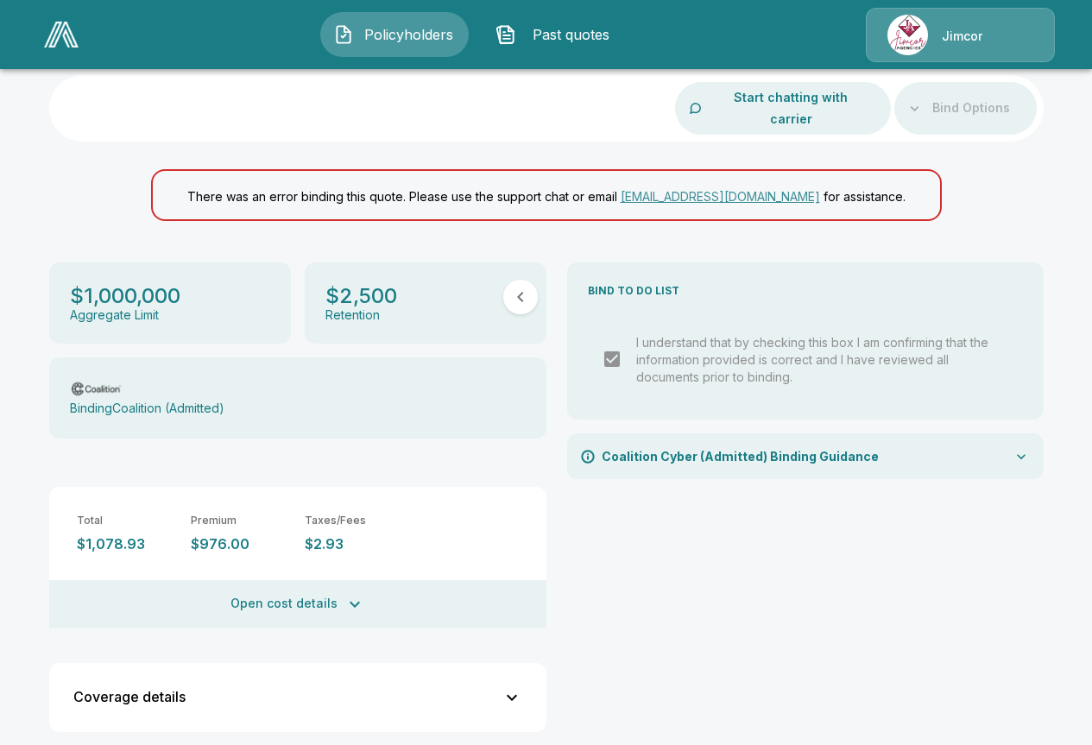
click at [799, 575] on div "BIND TO DO LIST I understand that by checking this box I am confirming that the…" at bounding box center [805, 504] width 477 height 484
